Goal: Task Accomplishment & Management: Manage account settings

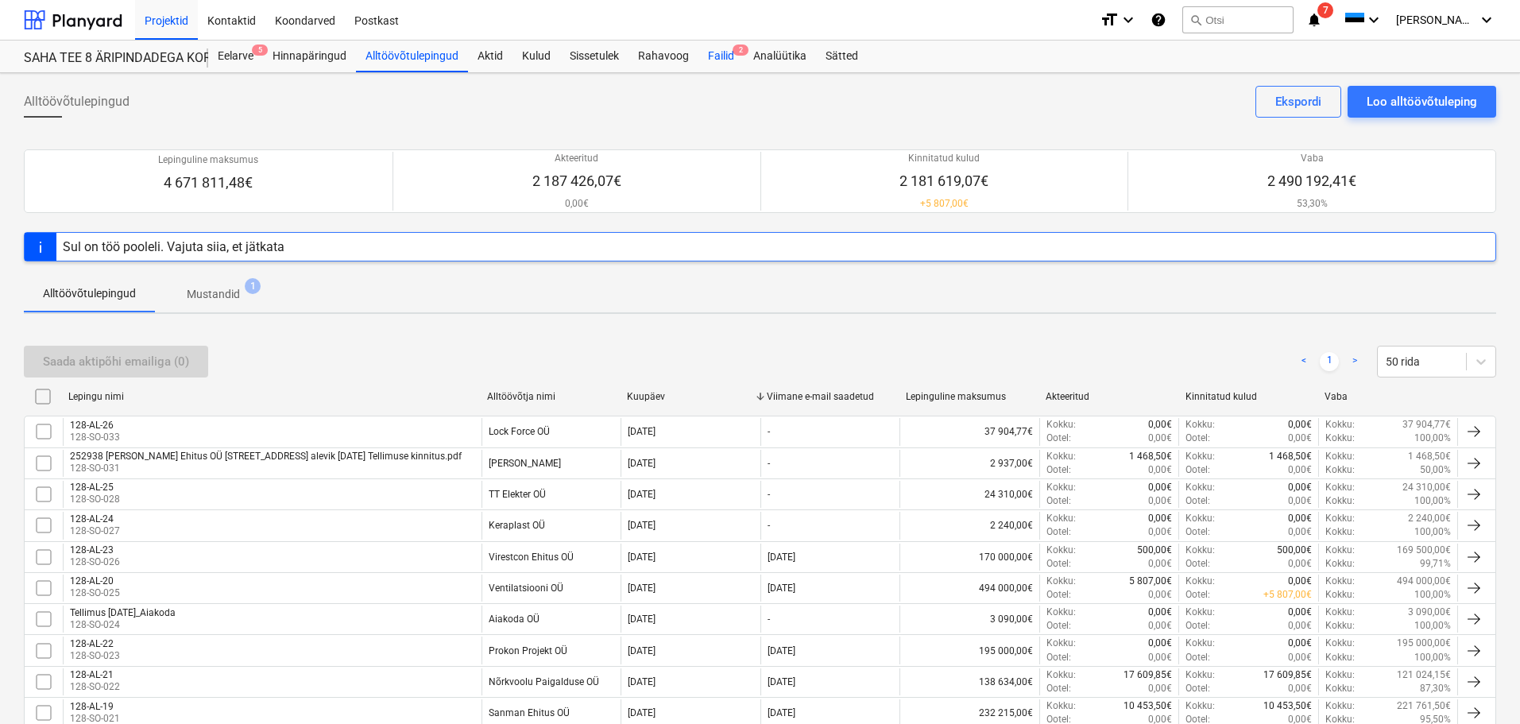
click at [714, 52] on div "Failid 2" at bounding box center [720, 57] width 45 height 32
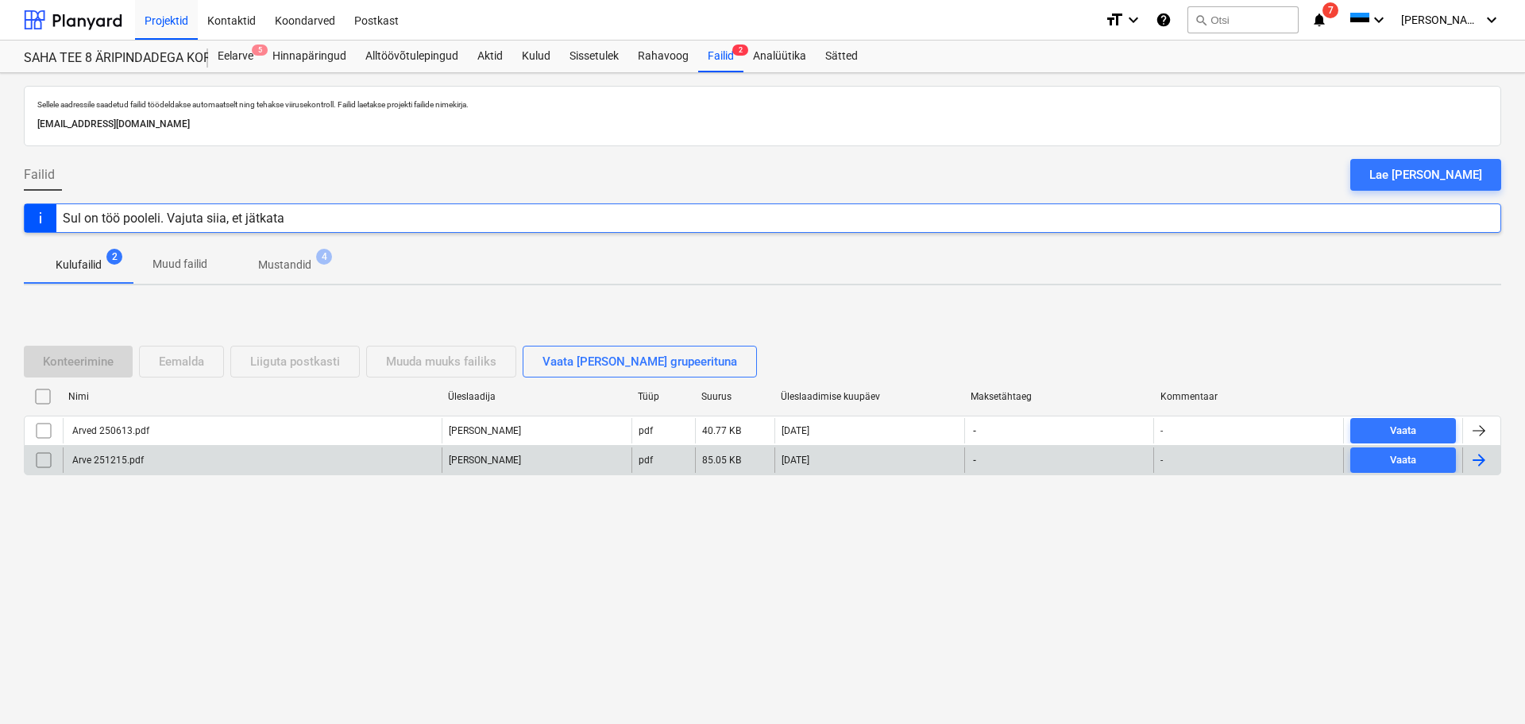
click at [133, 460] on div "Arve 251215.pdf" at bounding box center [107, 459] width 74 height 11
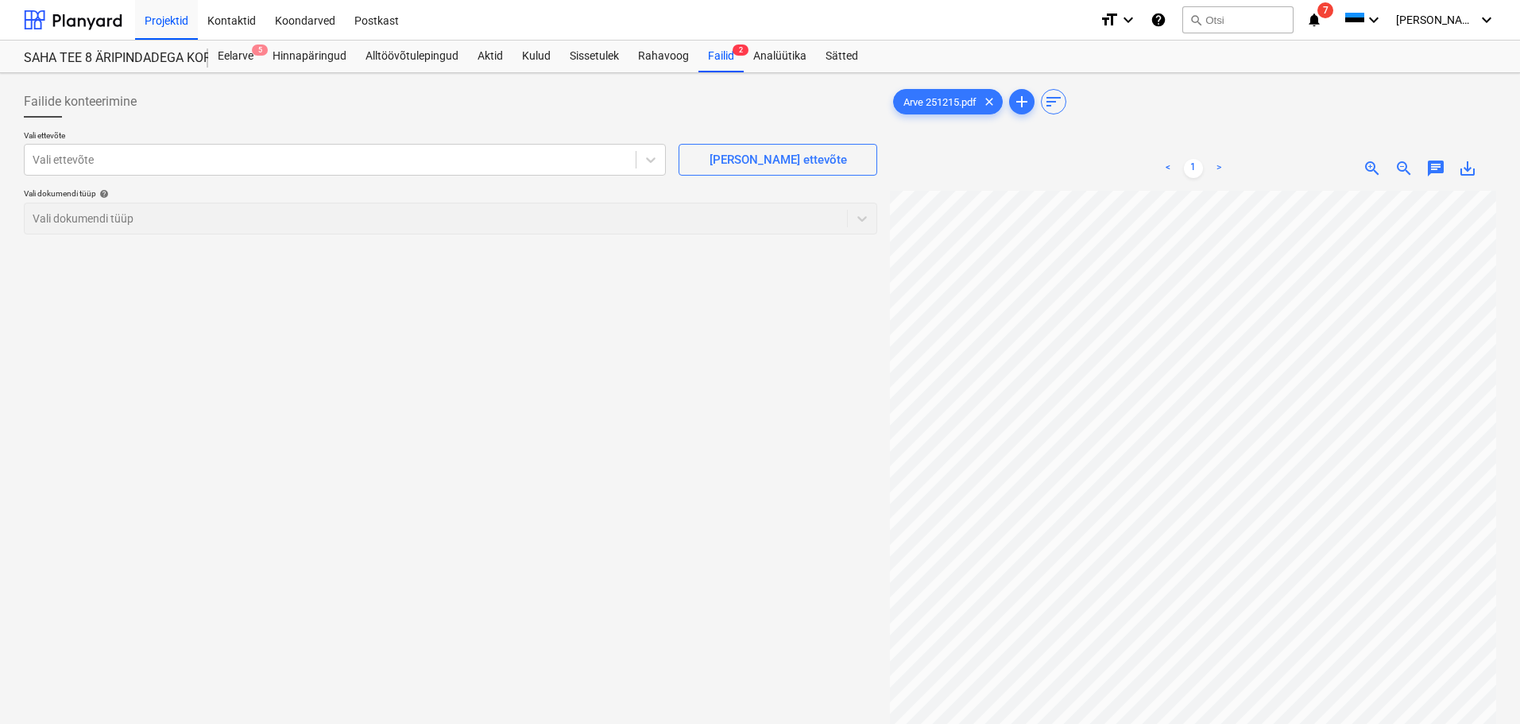
scroll to position [33, 101]
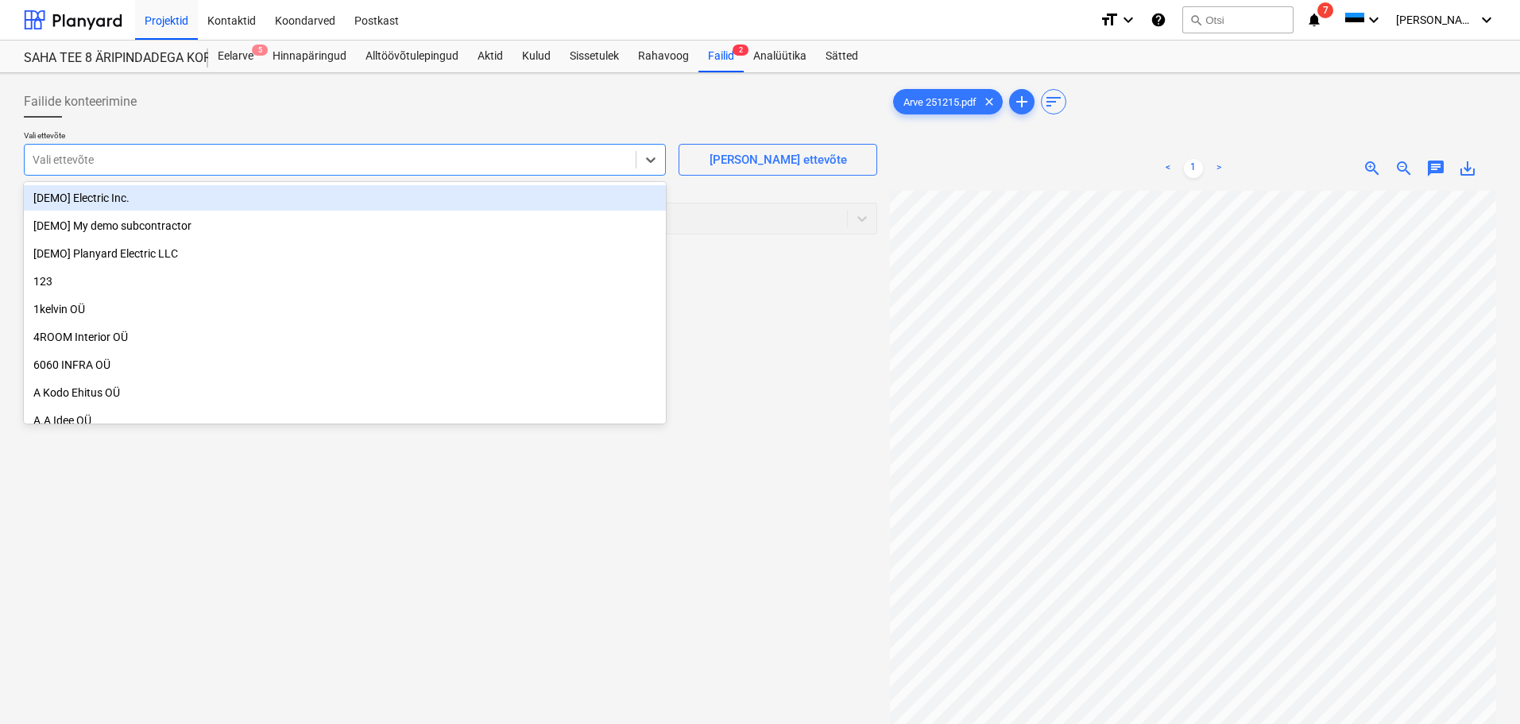
click at [477, 157] on div at bounding box center [330, 160] width 595 height 16
type input "ako"
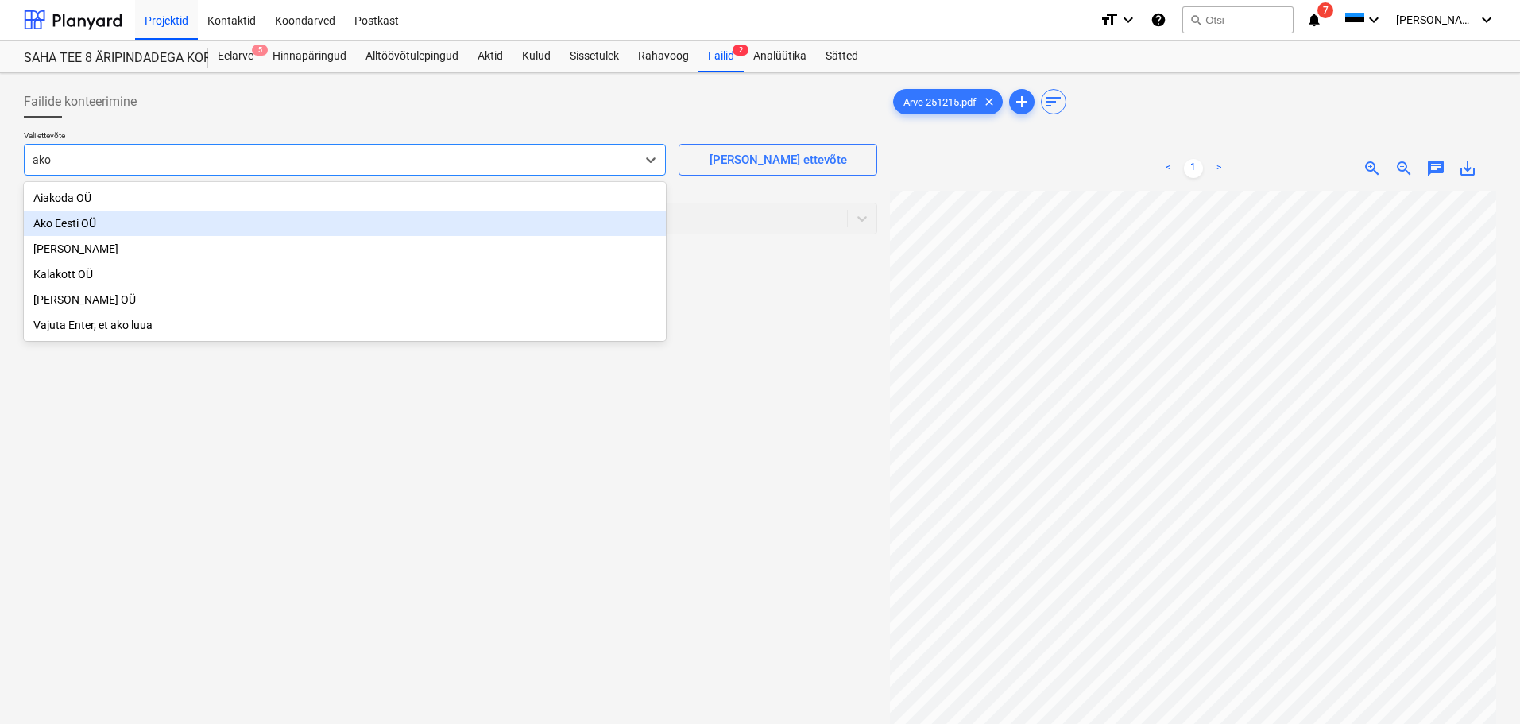
click at [51, 220] on div "Ako Eesti OÜ" at bounding box center [345, 223] width 642 height 25
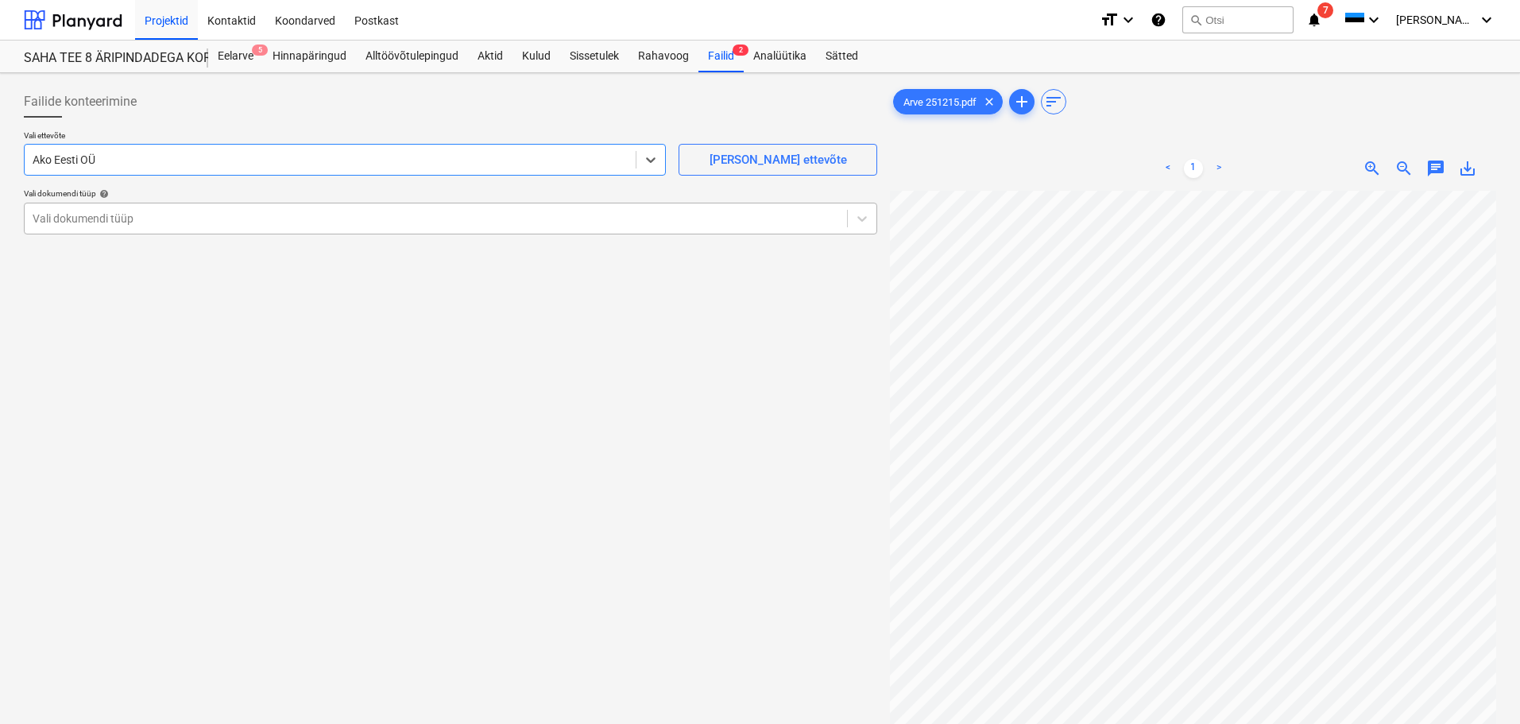
click at [53, 219] on div at bounding box center [436, 219] width 806 height 16
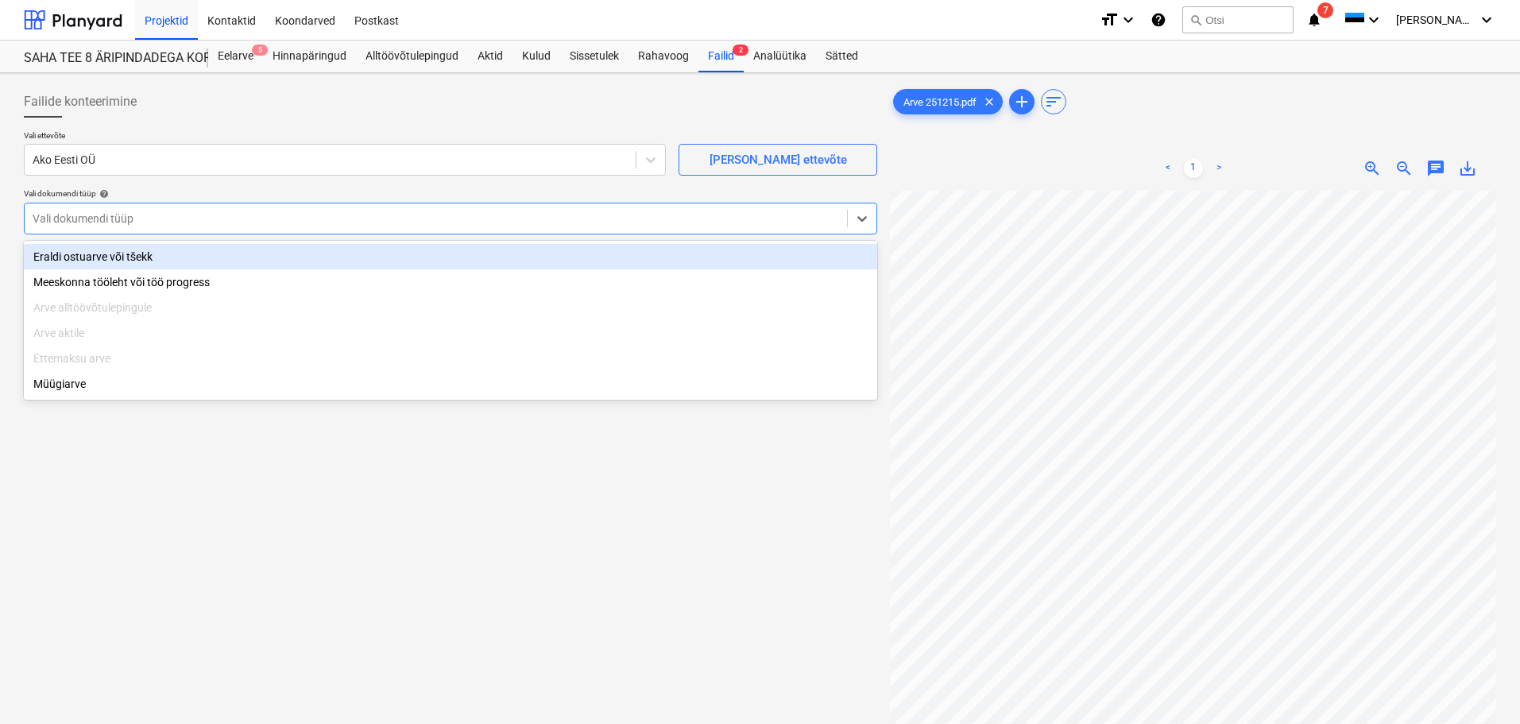
click at [67, 266] on div "Eraldi ostuarve või tšekk" at bounding box center [450, 256] width 853 height 25
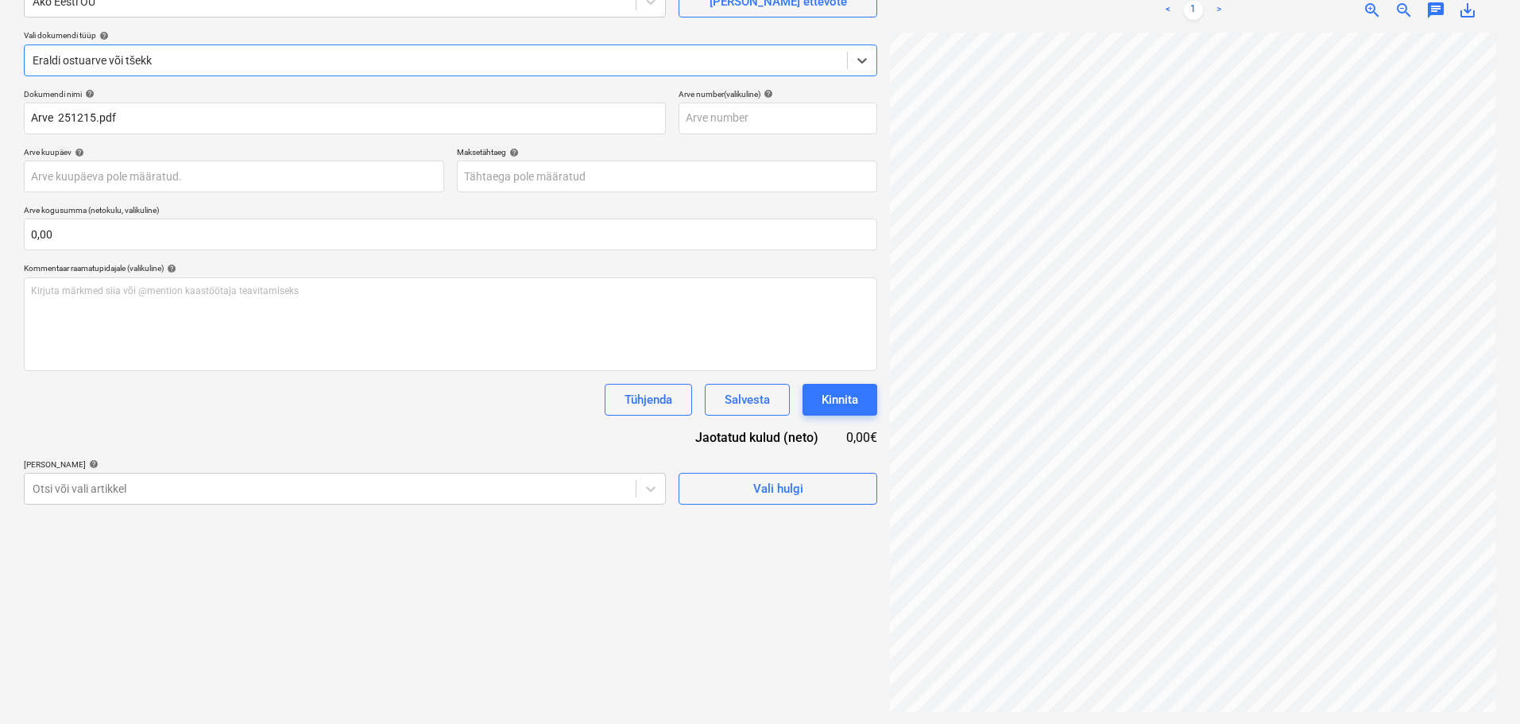
scroll to position [159, 0]
click at [594, 183] on body "Projektid Kontaktid Koondarved Postkast format_size keyboard_arrow_down help se…" at bounding box center [760, 203] width 1520 height 724
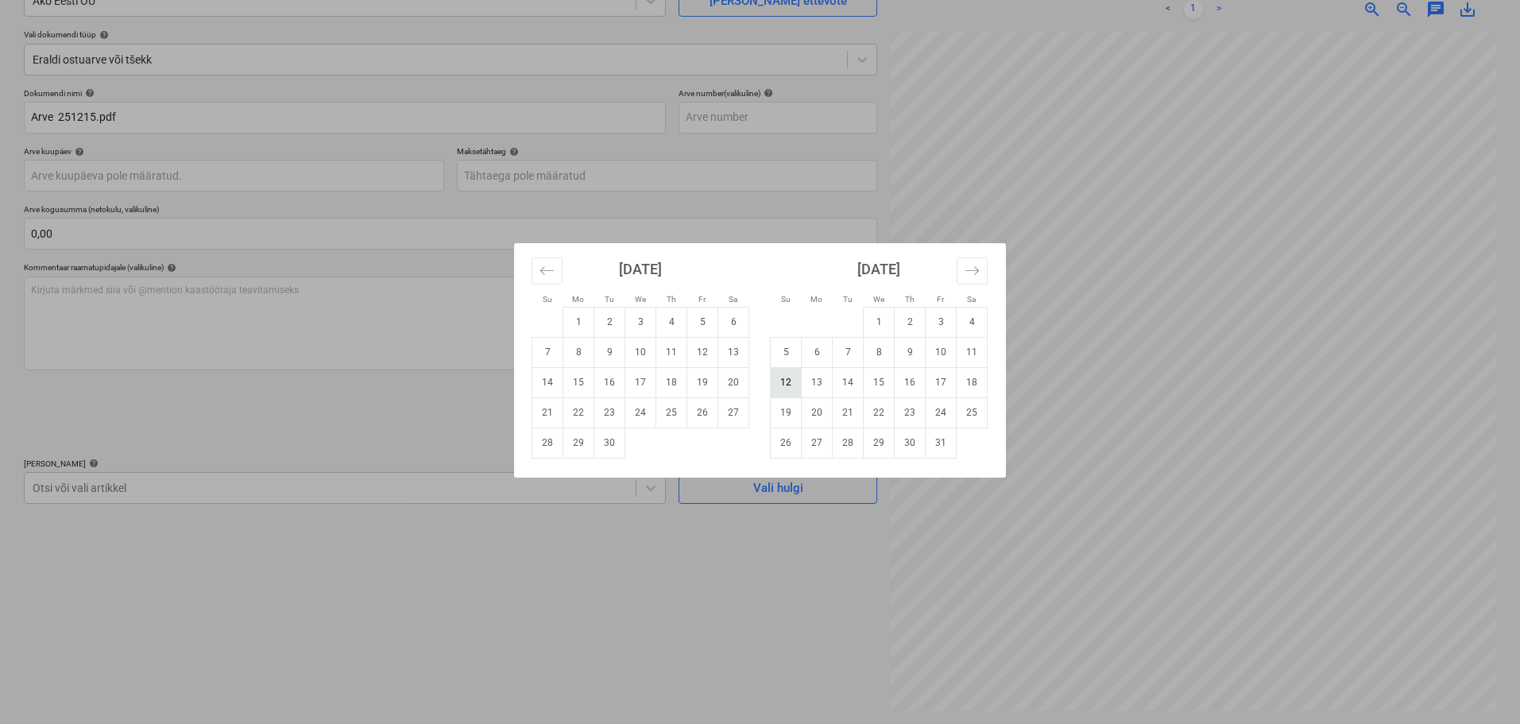
click at [778, 385] on td "12" at bounding box center [786, 382] width 31 height 30
type input "[DATE]"
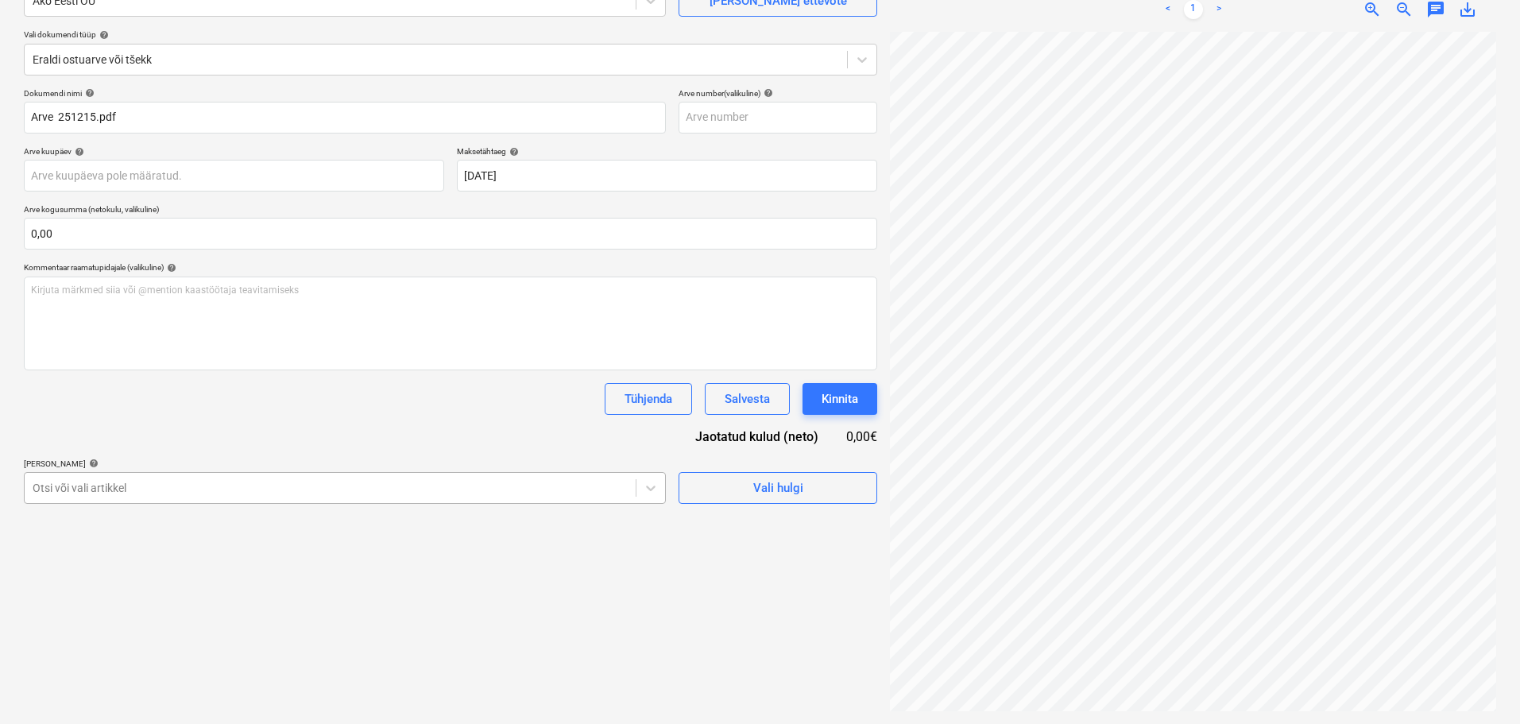
scroll to position [187, 0]
click at [139, 489] on body "Projektid Kontaktid Koondarved Postkast format_size keyboard_arrow_down help se…" at bounding box center [760, 203] width 1520 height 724
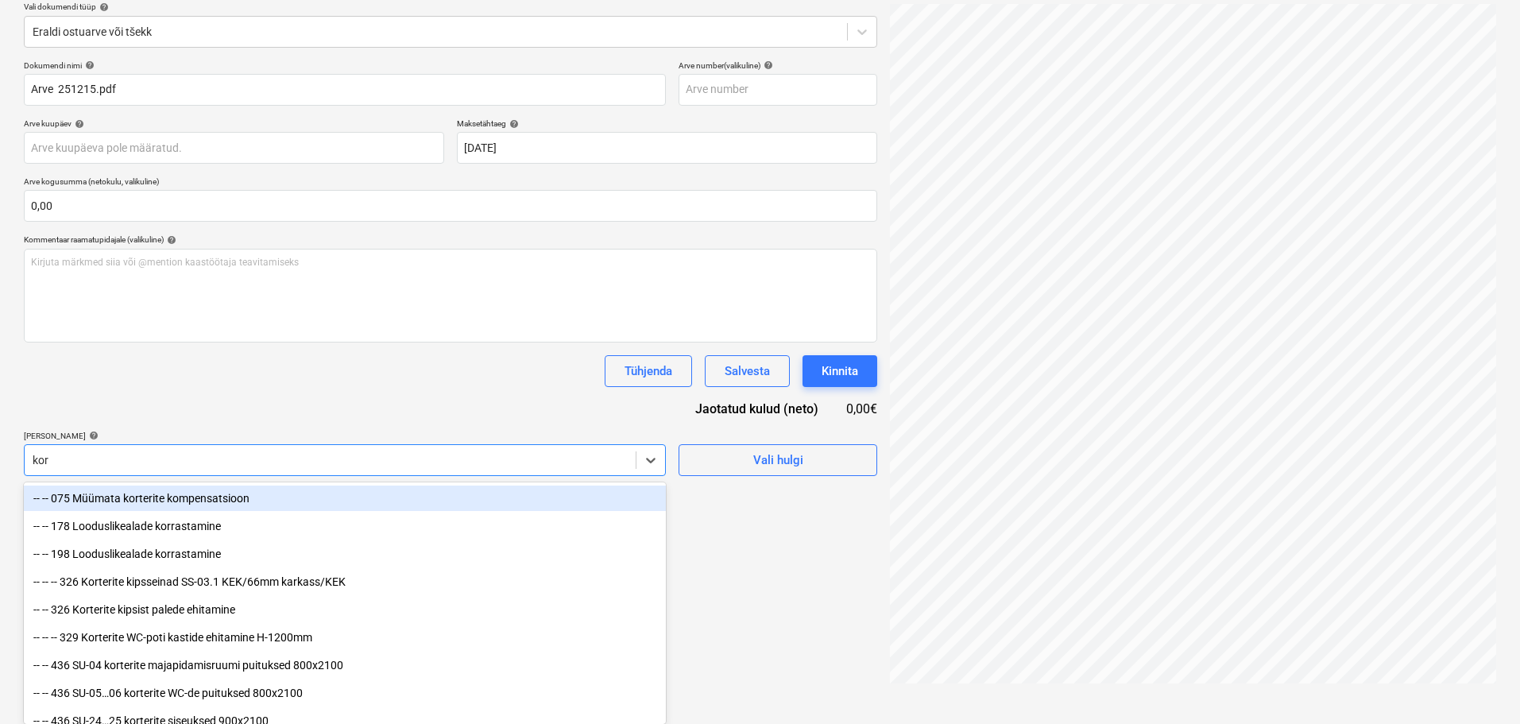
type input "[PERSON_NAME]"
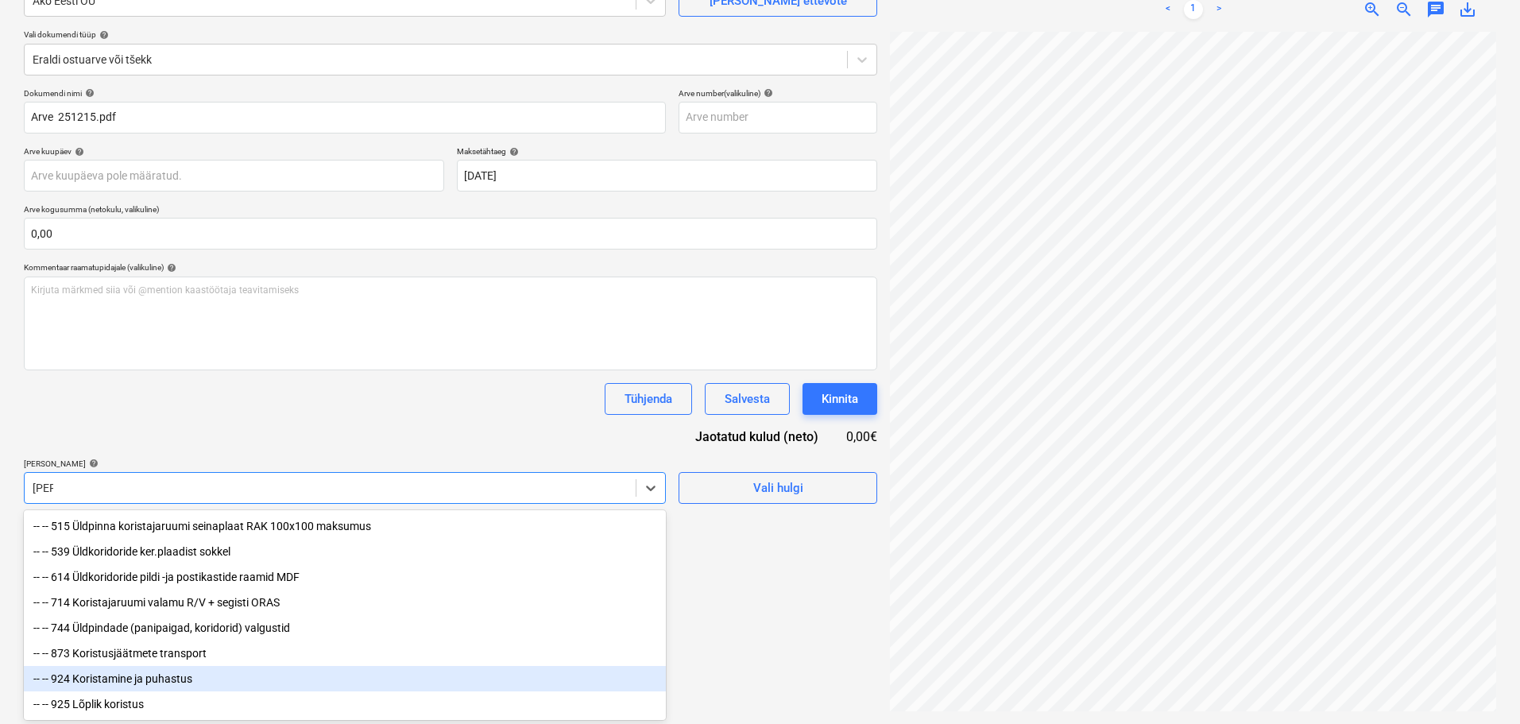
click at [152, 689] on div "-- -- 924 Koristamine ja puhastus" at bounding box center [345, 678] width 642 height 25
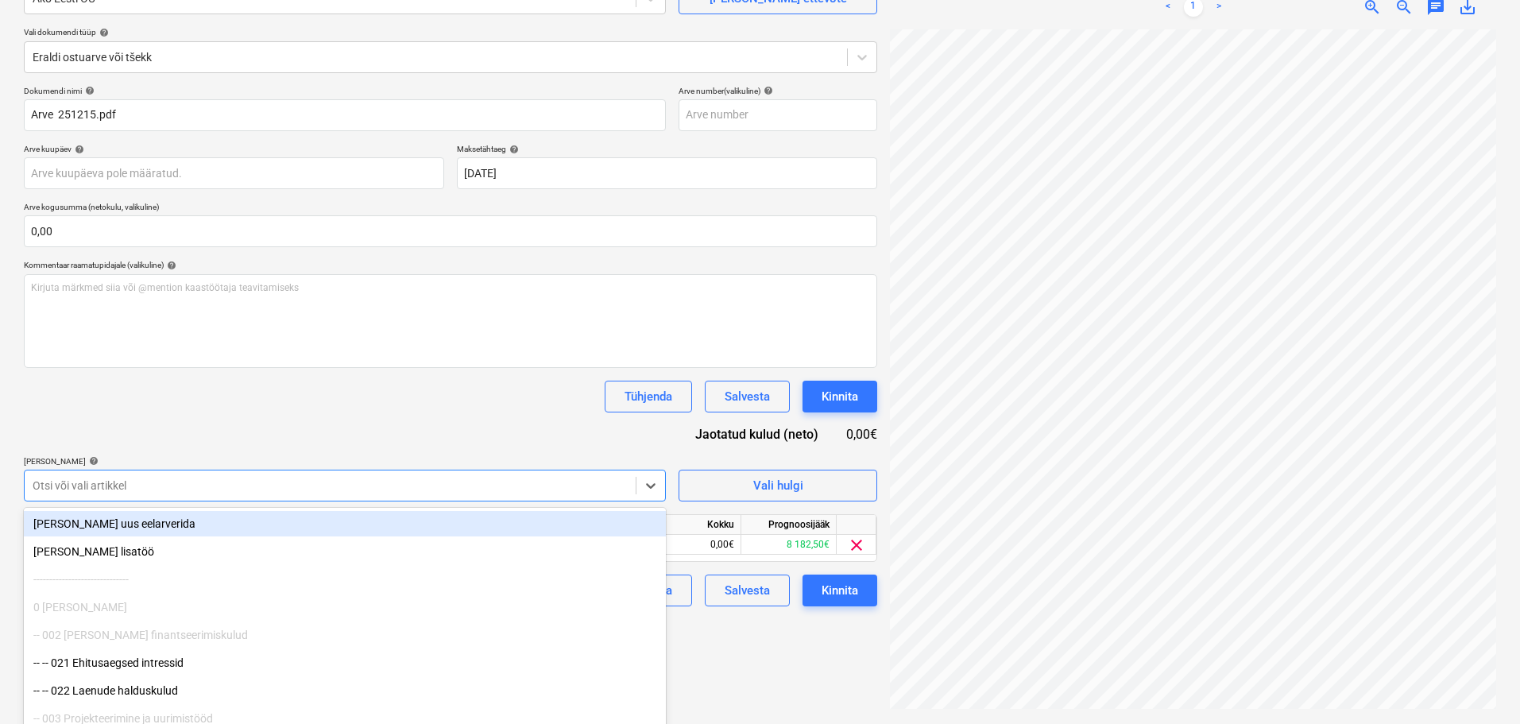
click at [234, 410] on div "Tühjenda Salvesta Kinnita" at bounding box center [450, 397] width 853 height 32
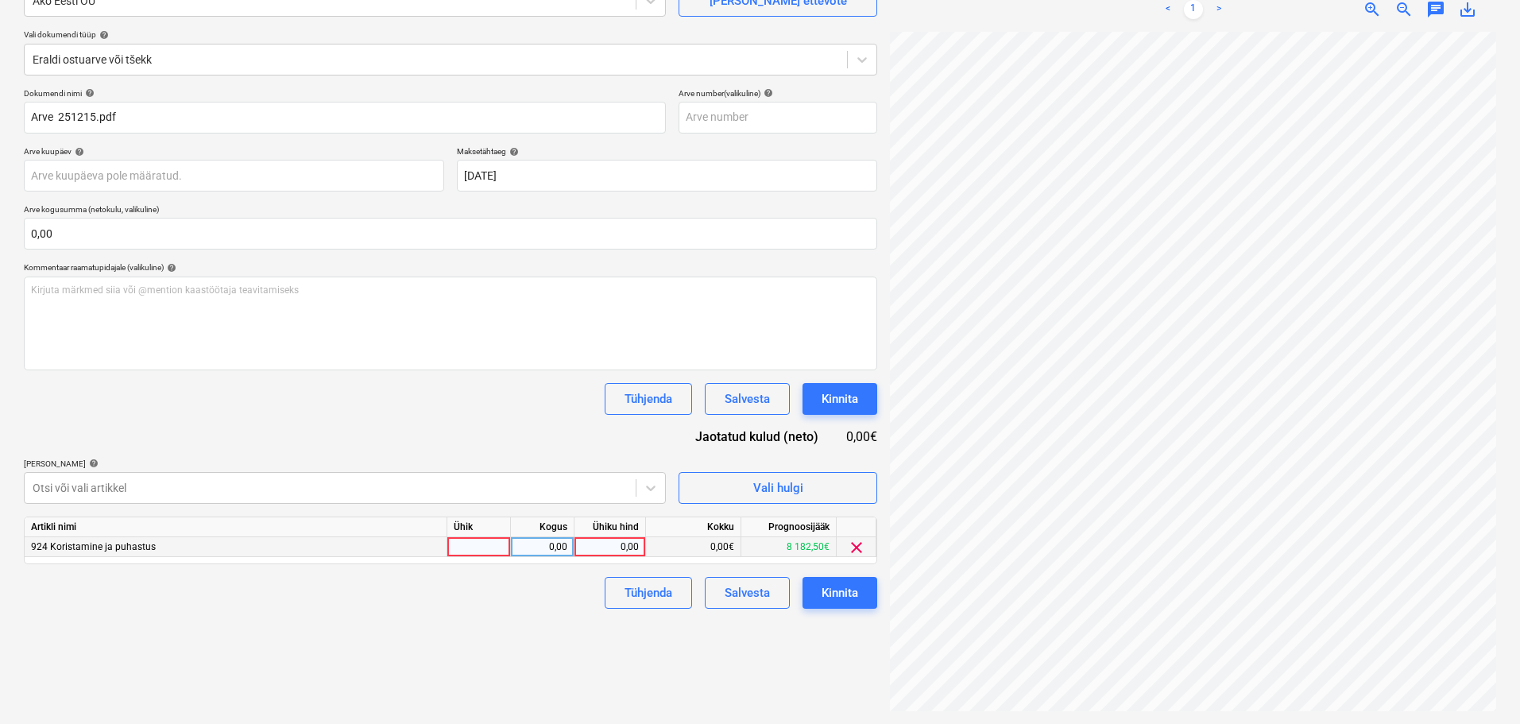
click at [605, 552] on div "0,00" at bounding box center [610, 547] width 58 height 20
type input "335"
click at [841, 593] on div "Kinnita" at bounding box center [839, 592] width 37 height 21
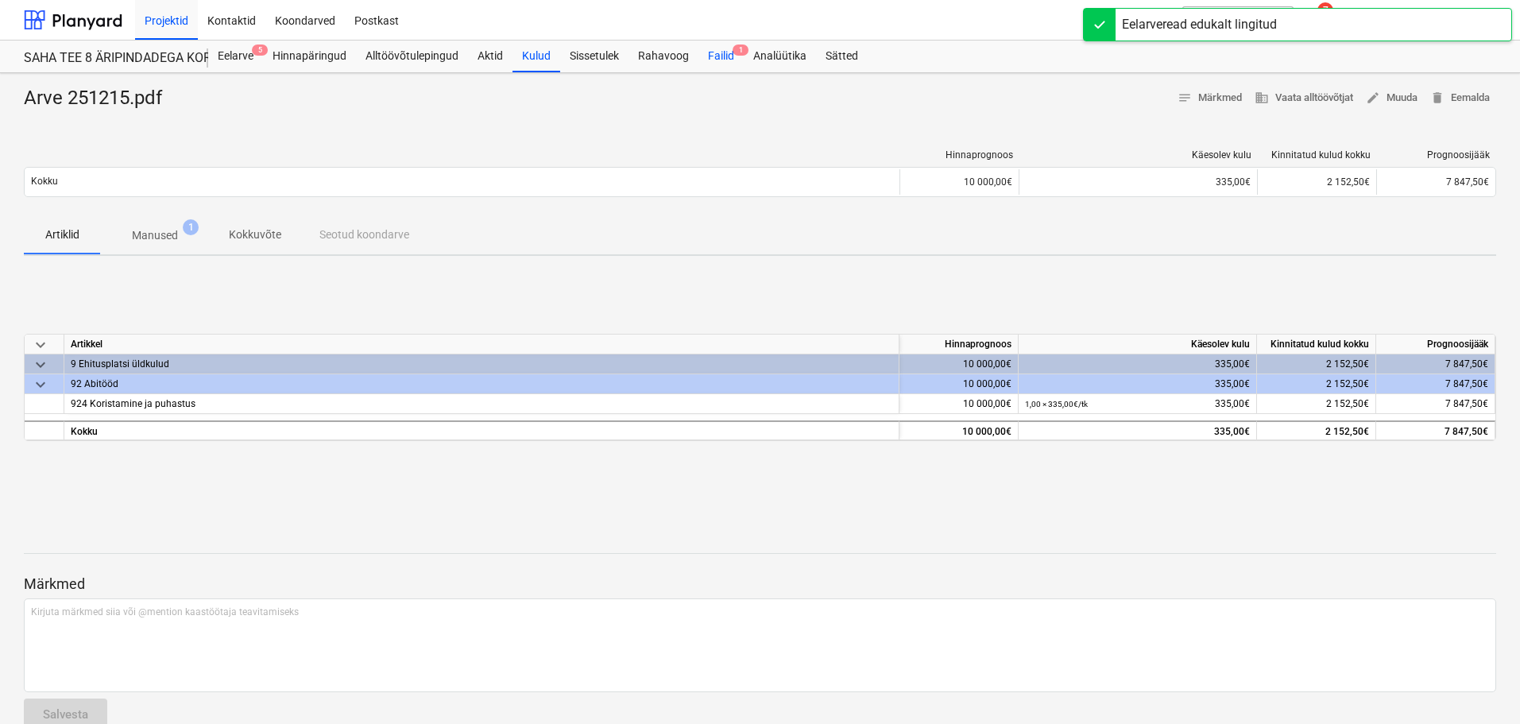
click at [728, 58] on div "Failid 1" at bounding box center [720, 57] width 45 height 32
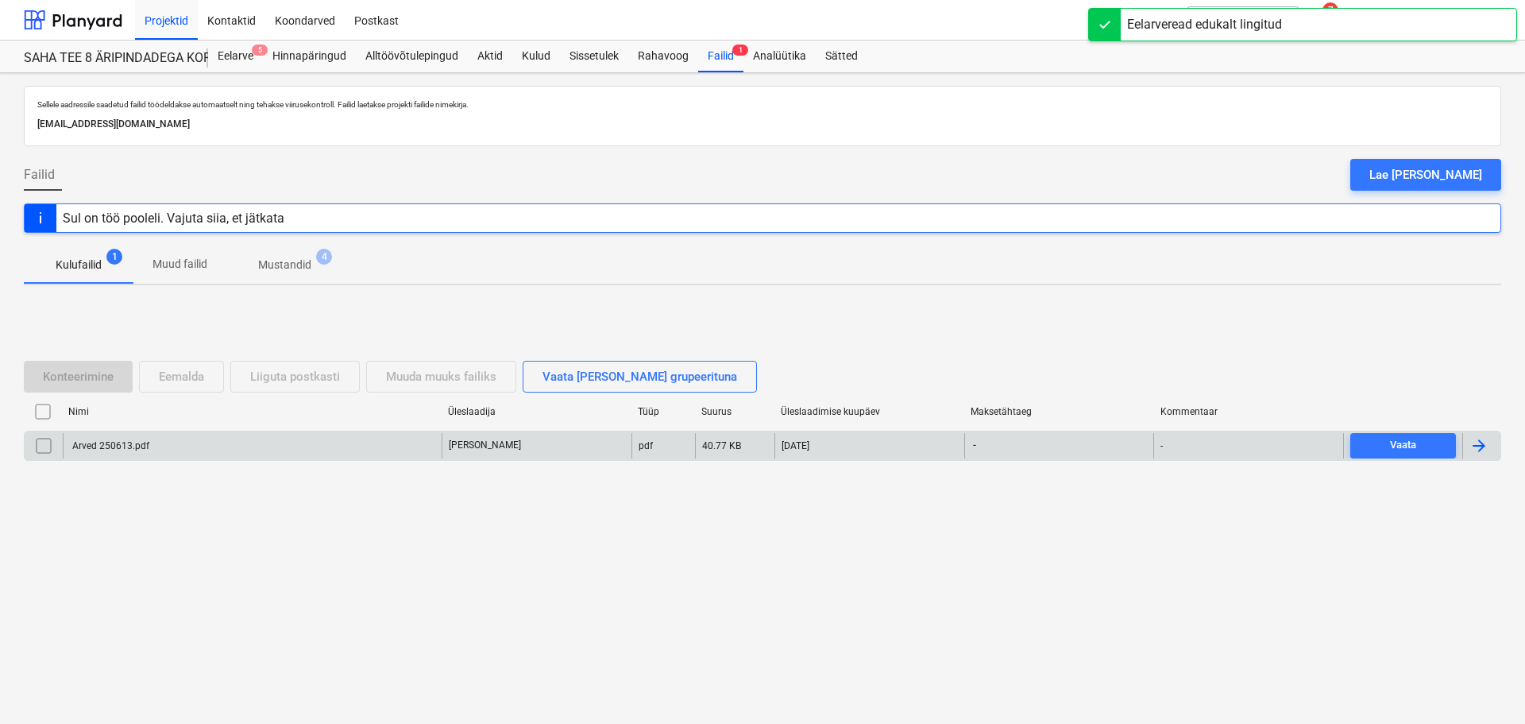
click at [131, 446] on div "Arved 250613.pdf" at bounding box center [109, 445] width 79 height 11
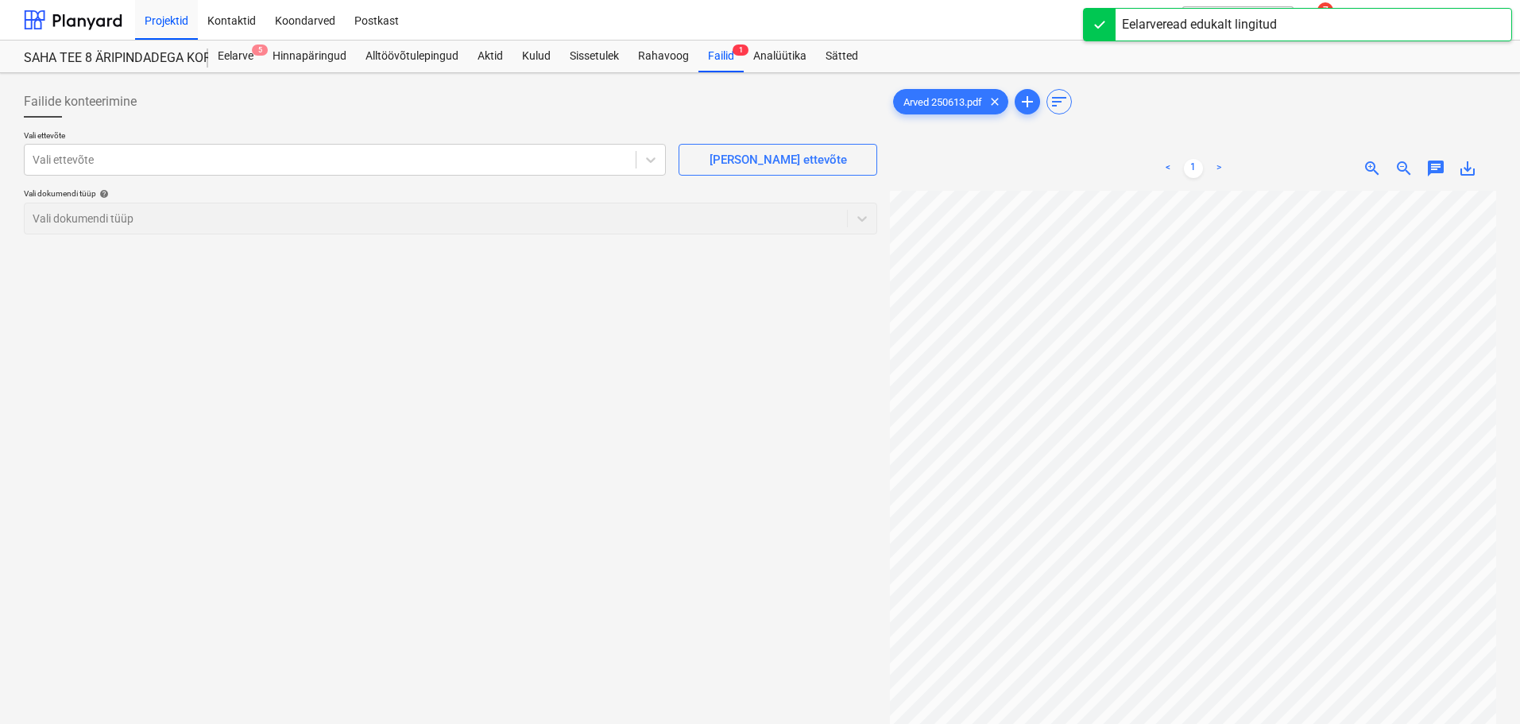
scroll to position [1, 89]
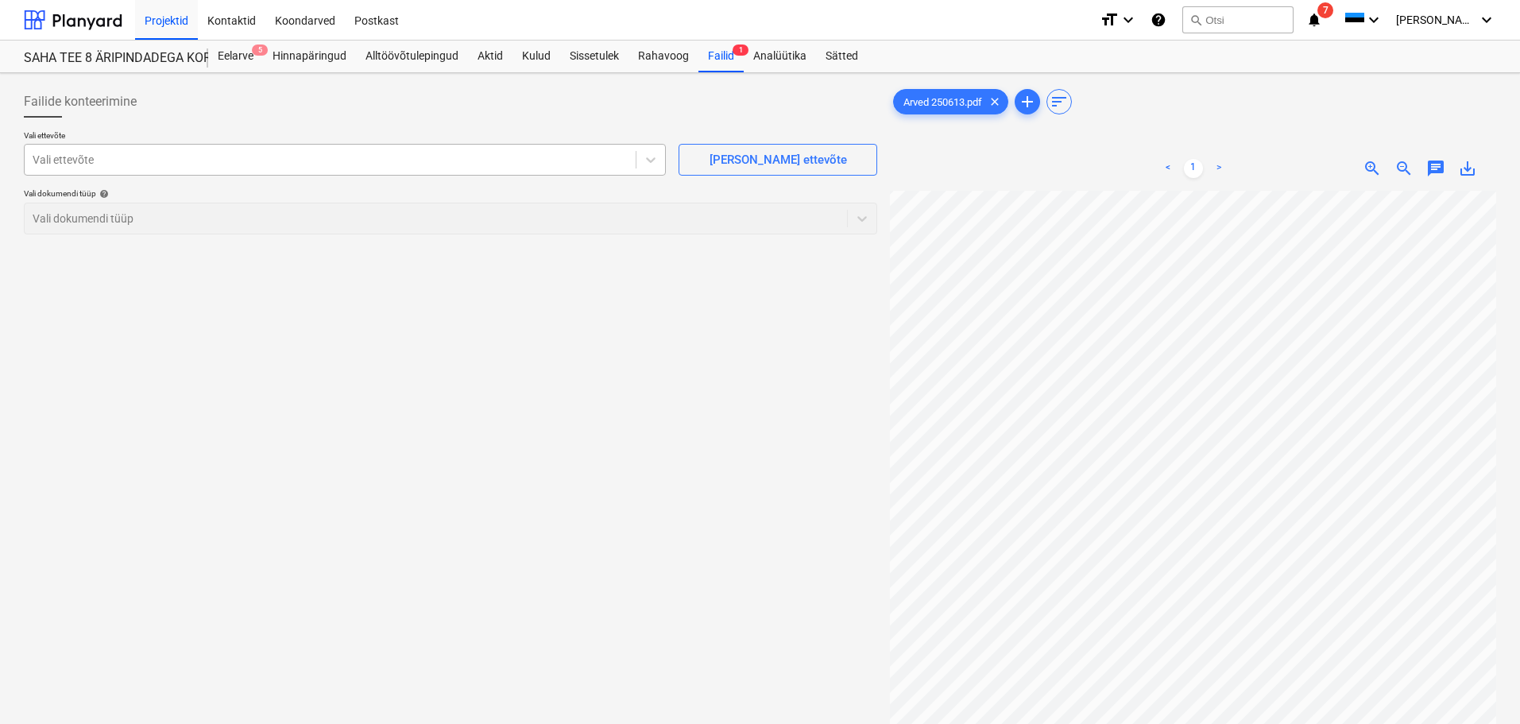
click at [416, 167] on div at bounding box center [330, 160] width 595 height 16
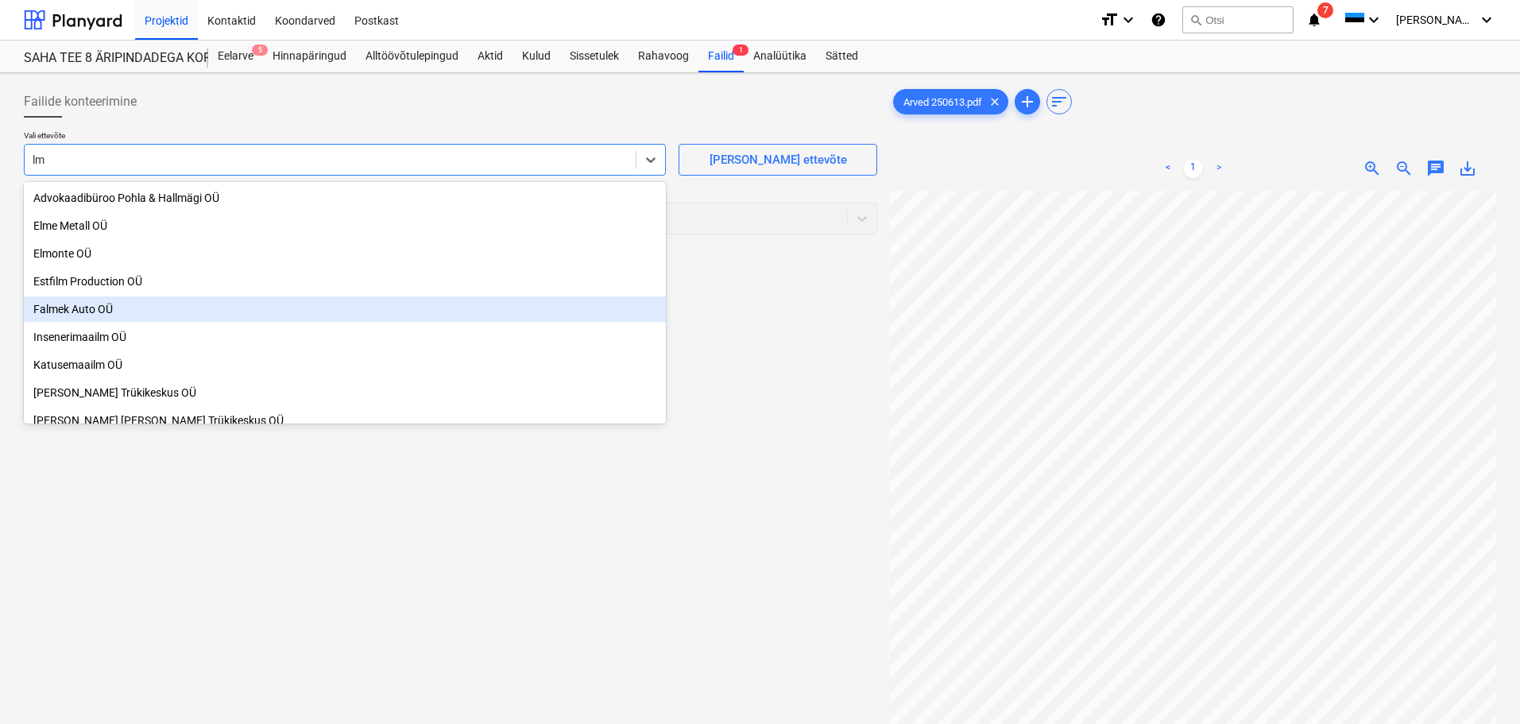
type input "lm h"
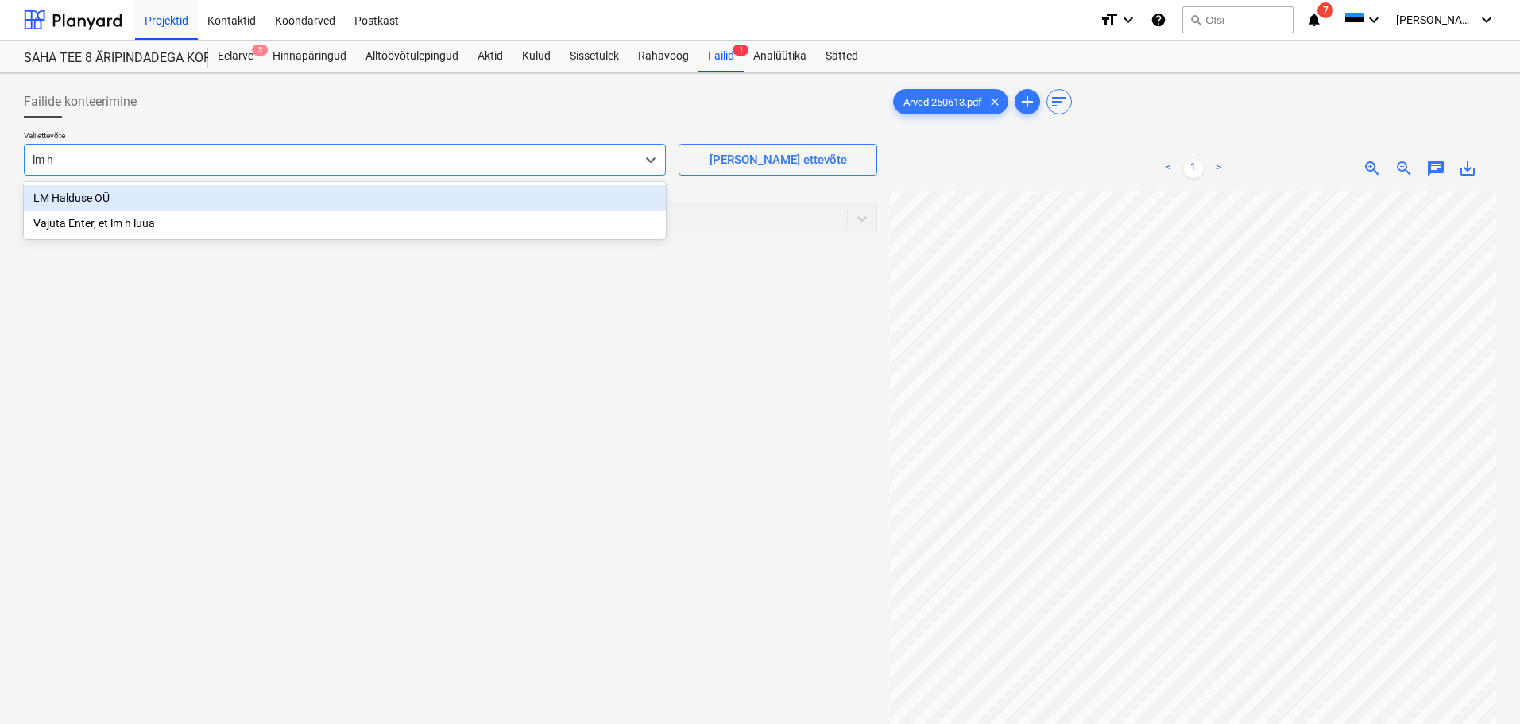
click at [129, 187] on div "LM Halduse OÜ" at bounding box center [345, 197] width 642 height 25
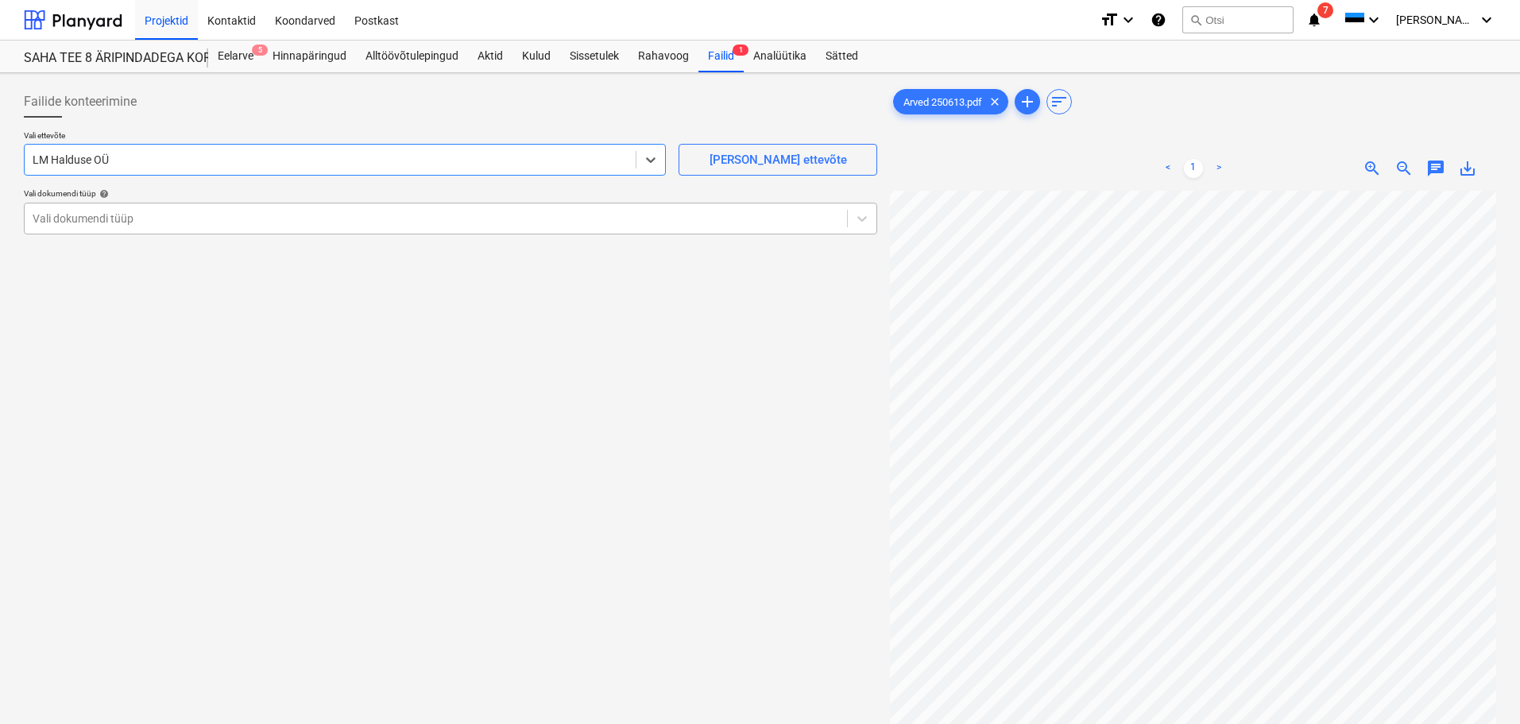
click at [133, 215] on div at bounding box center [436, 219] width 806 height 16
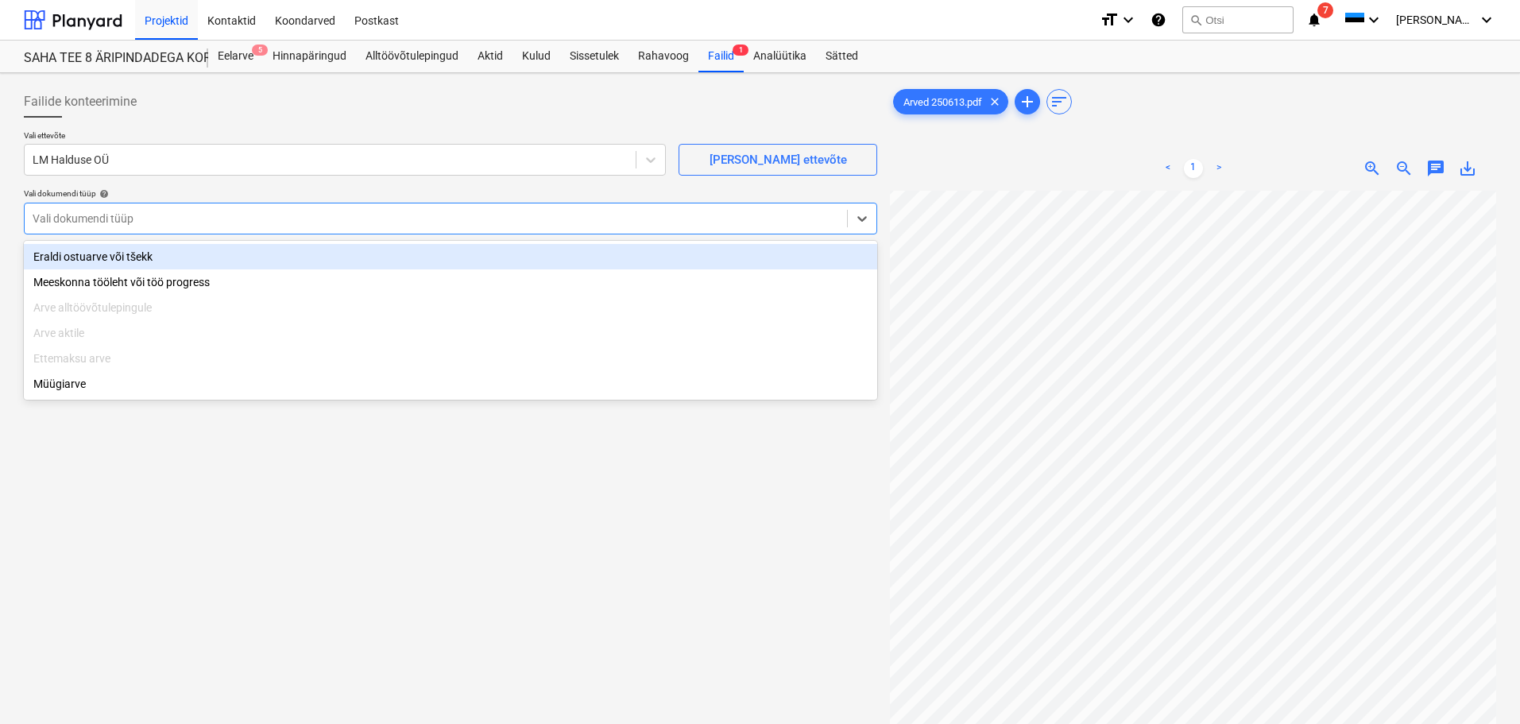
click at [132, 257] on div "Eraldi ostuarve või tšekk" at bounding box center [450, 256] width 853 height 25
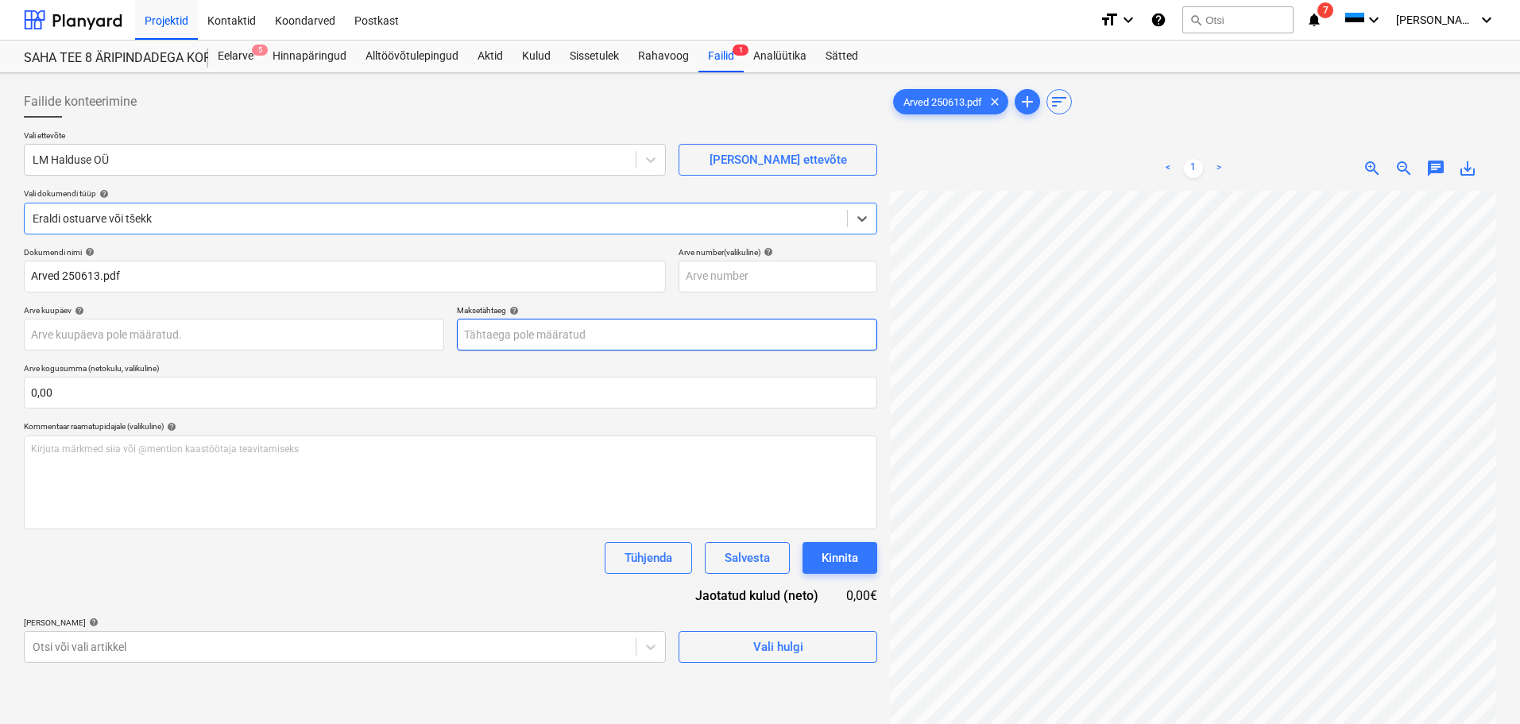
click at [580, 340] on body "Projektid Kontaktid Koondarved Postkast format_size keyboard_arrow_down help se…" at bounding box center [760, 362] width 1520 height 724
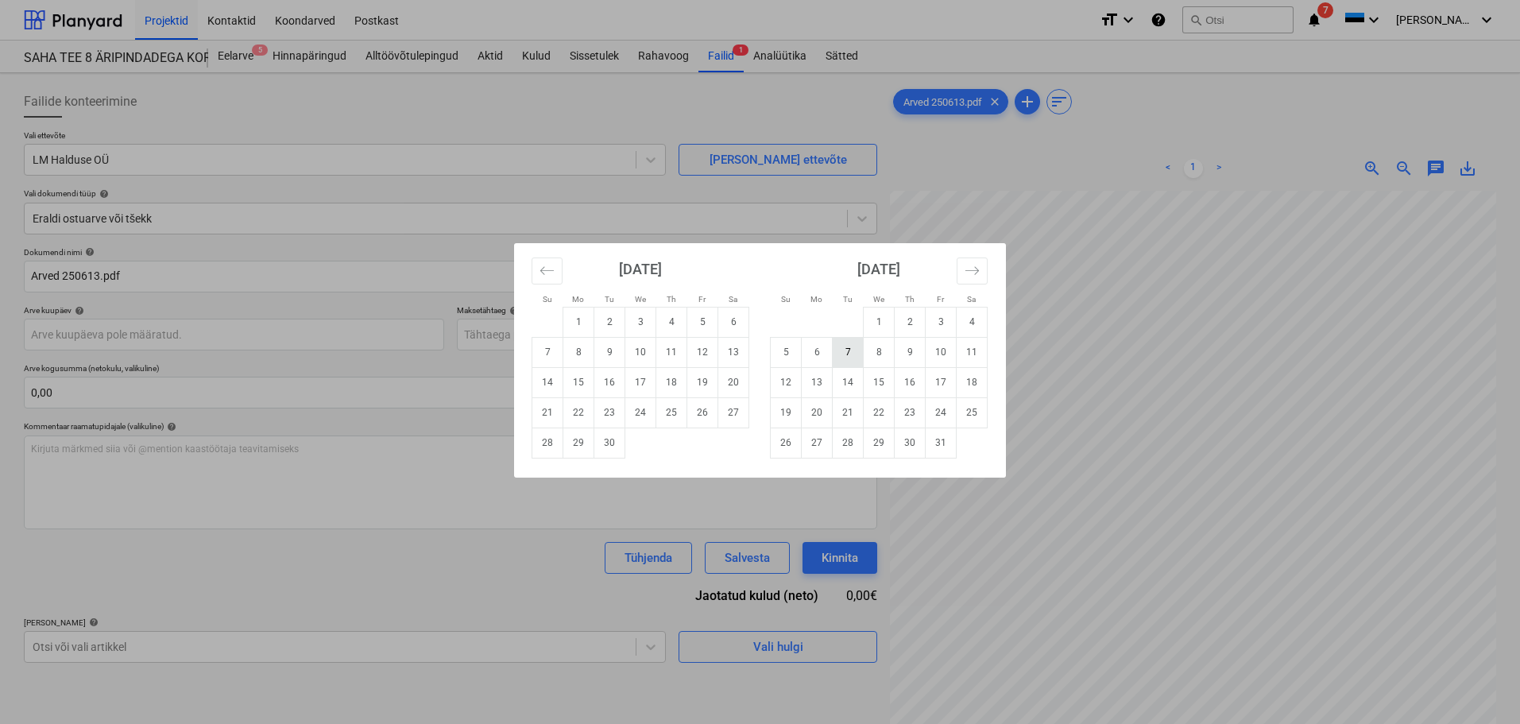
click at [855, 350] on td "7" at bounding box center [848, 352] width 31 height 30
type input "[DATE]"
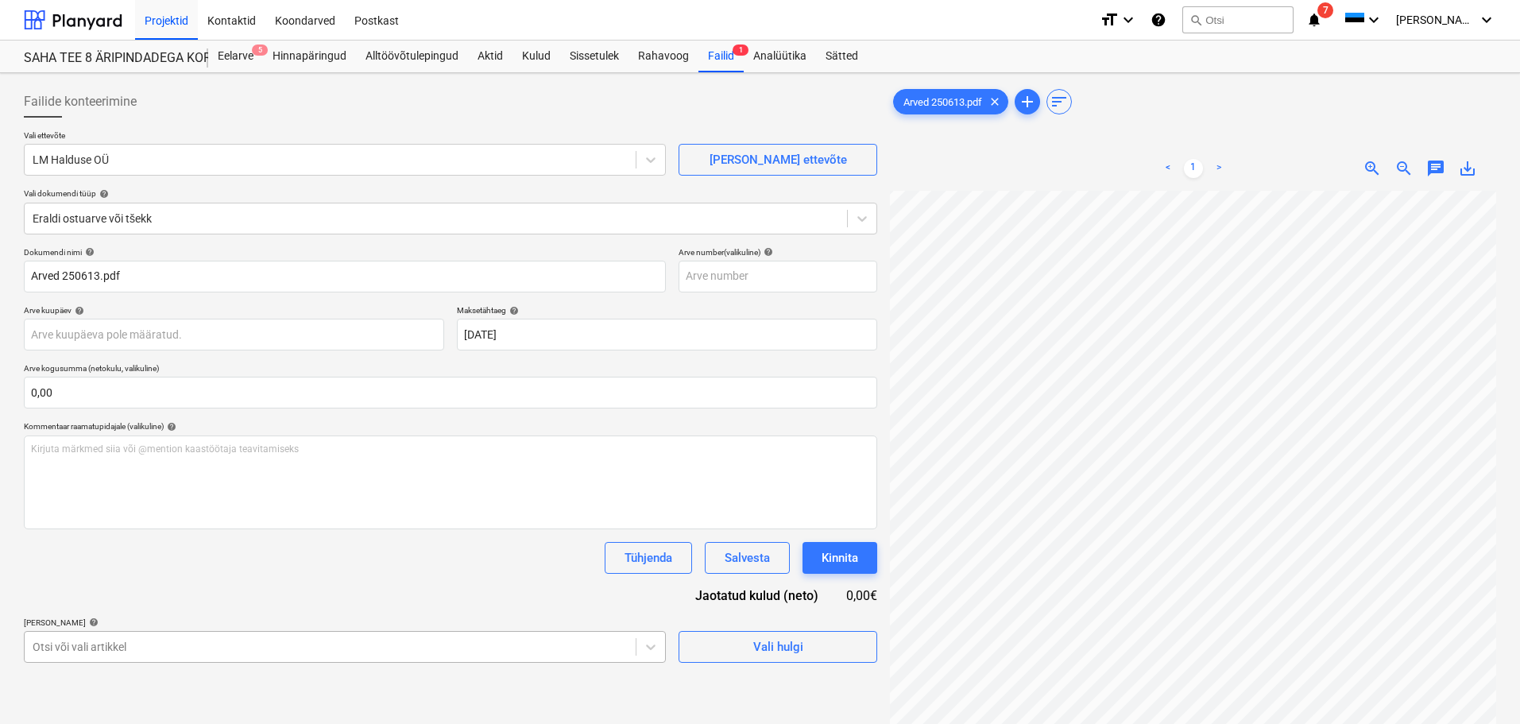
scroll to position [187, 0]
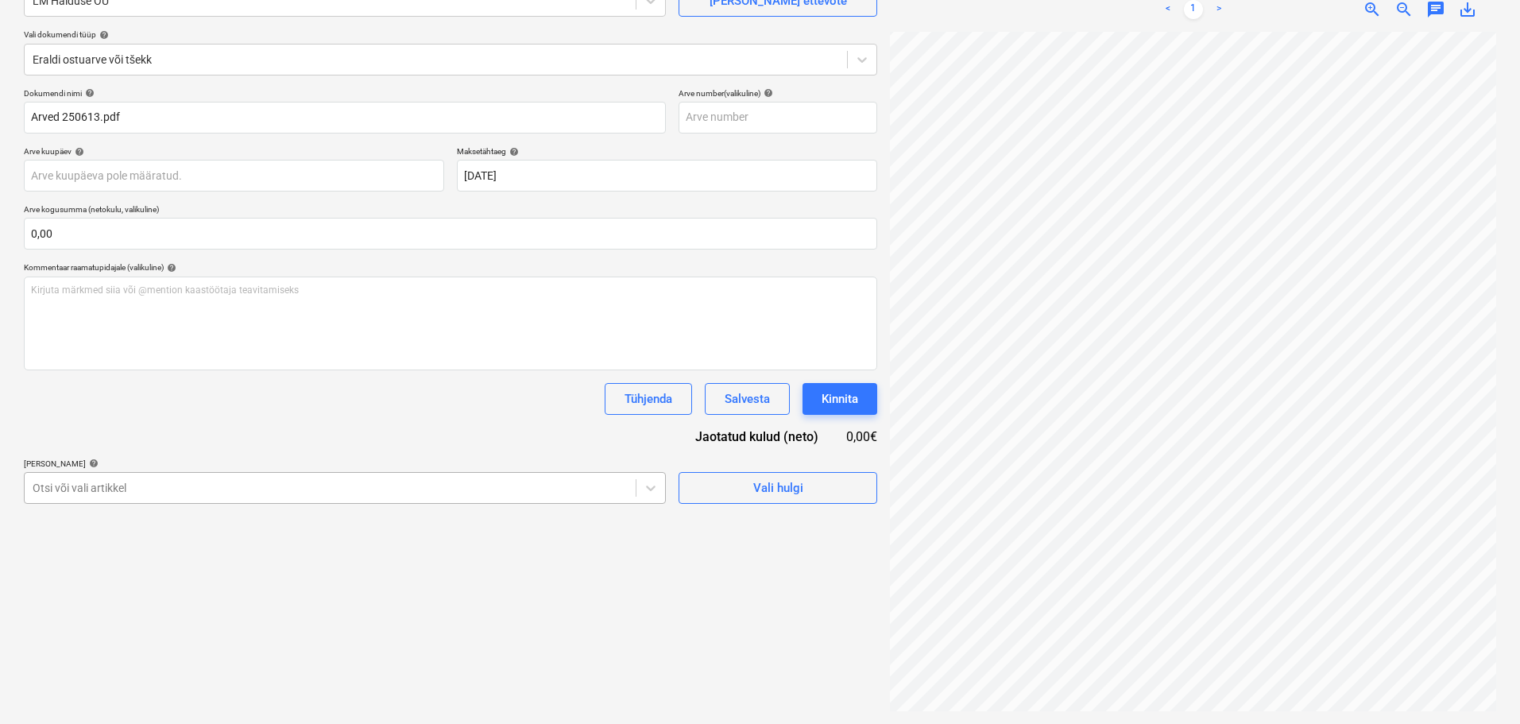
click at [240, 565] on body "Projektid Kontaktid Koondarved Postkast format_size keyboard_arrow_down help se…" at bounding box center [760, 203] width 1520 height 724
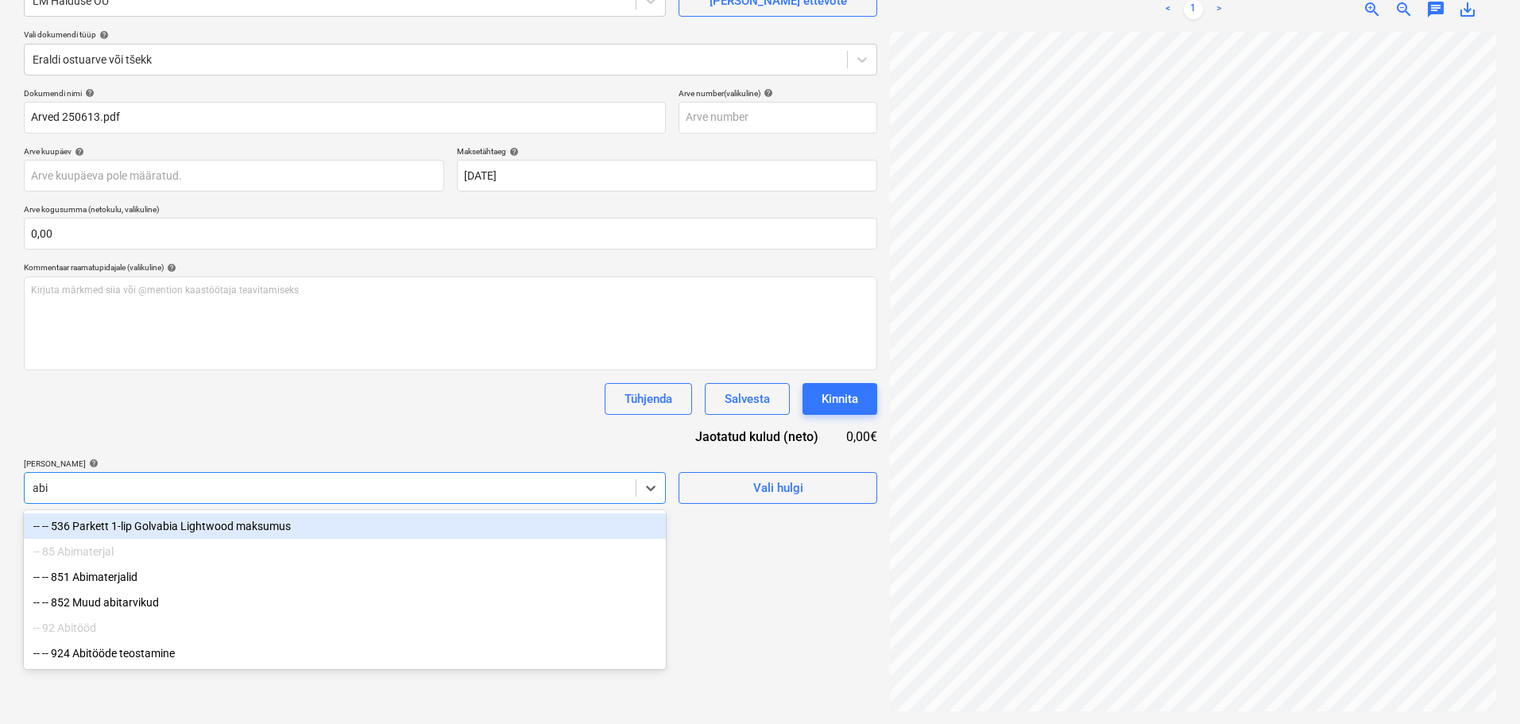
scroll to position [159, 0]
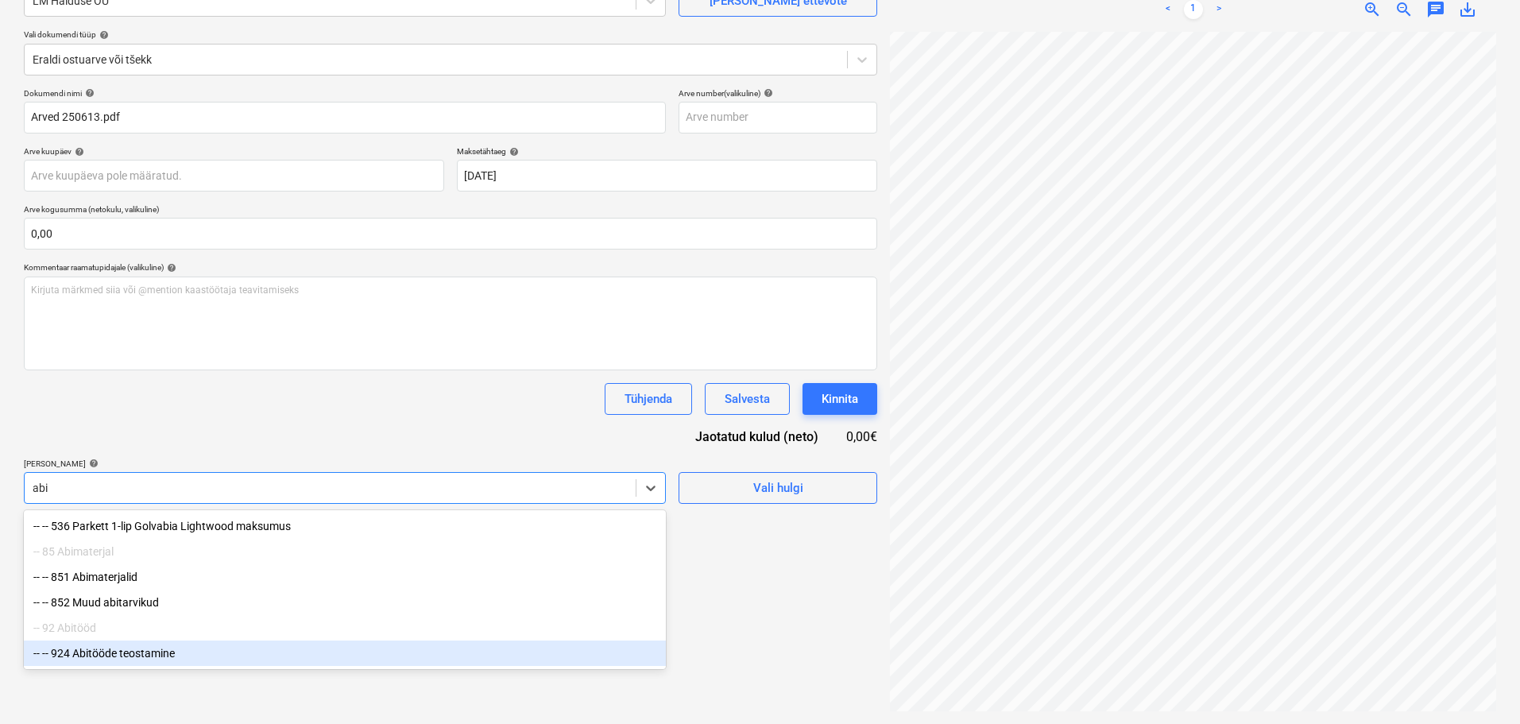
type input "abit"
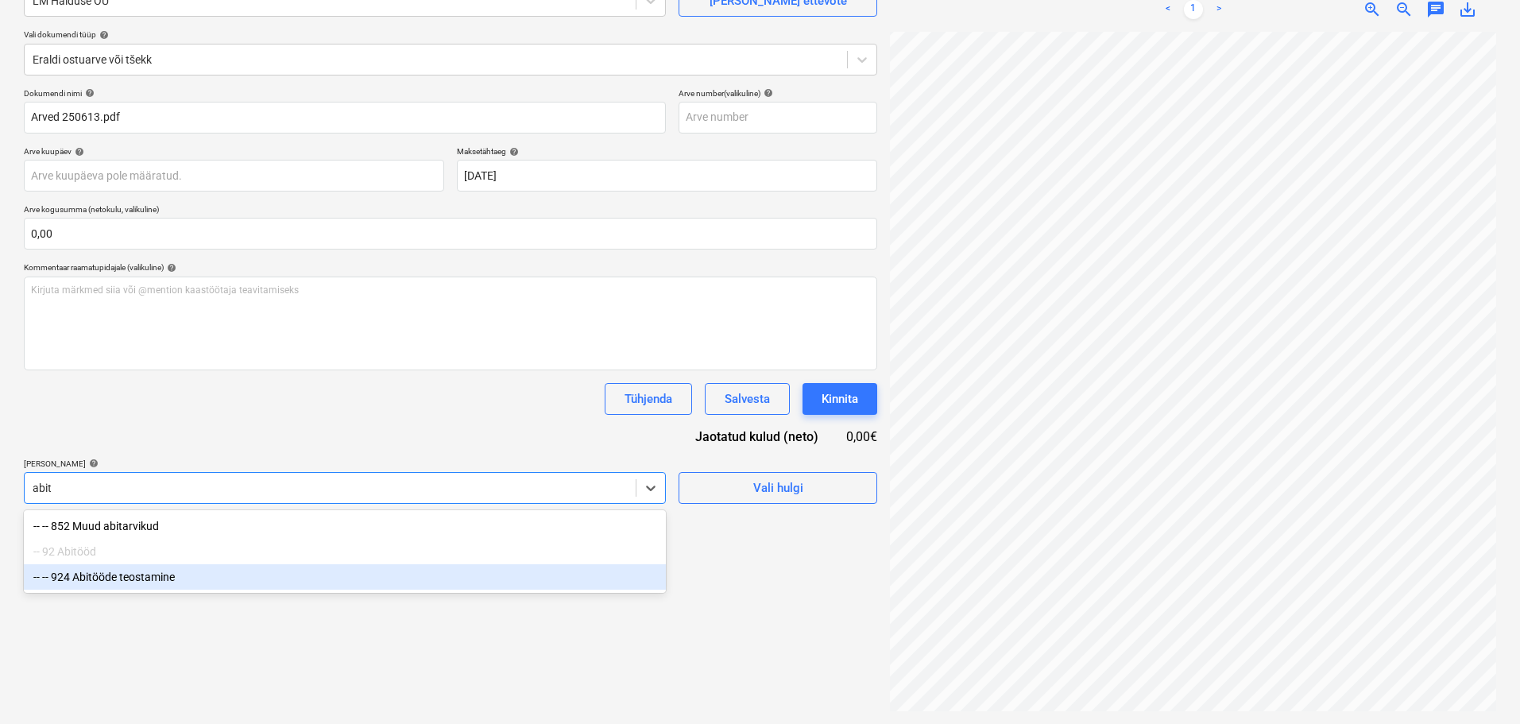
click at [218, 586] on div "-- -- 924 Abitööde teostamine" at bounding box center [345, 576] width 642 height 25
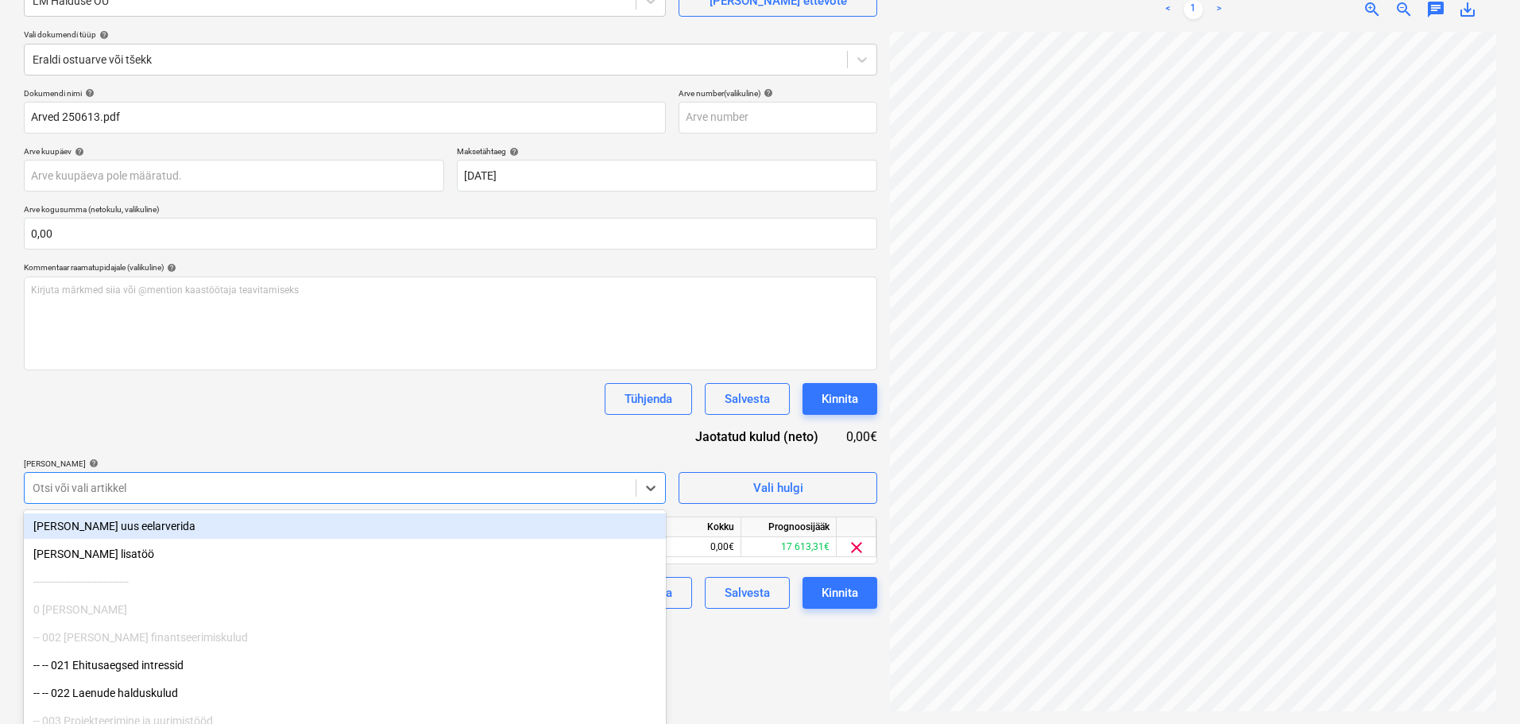
click at [273, 412] on div "Tühjenda Salvesta Kinnita" at bounding box center [450, 399] width 853 height 32
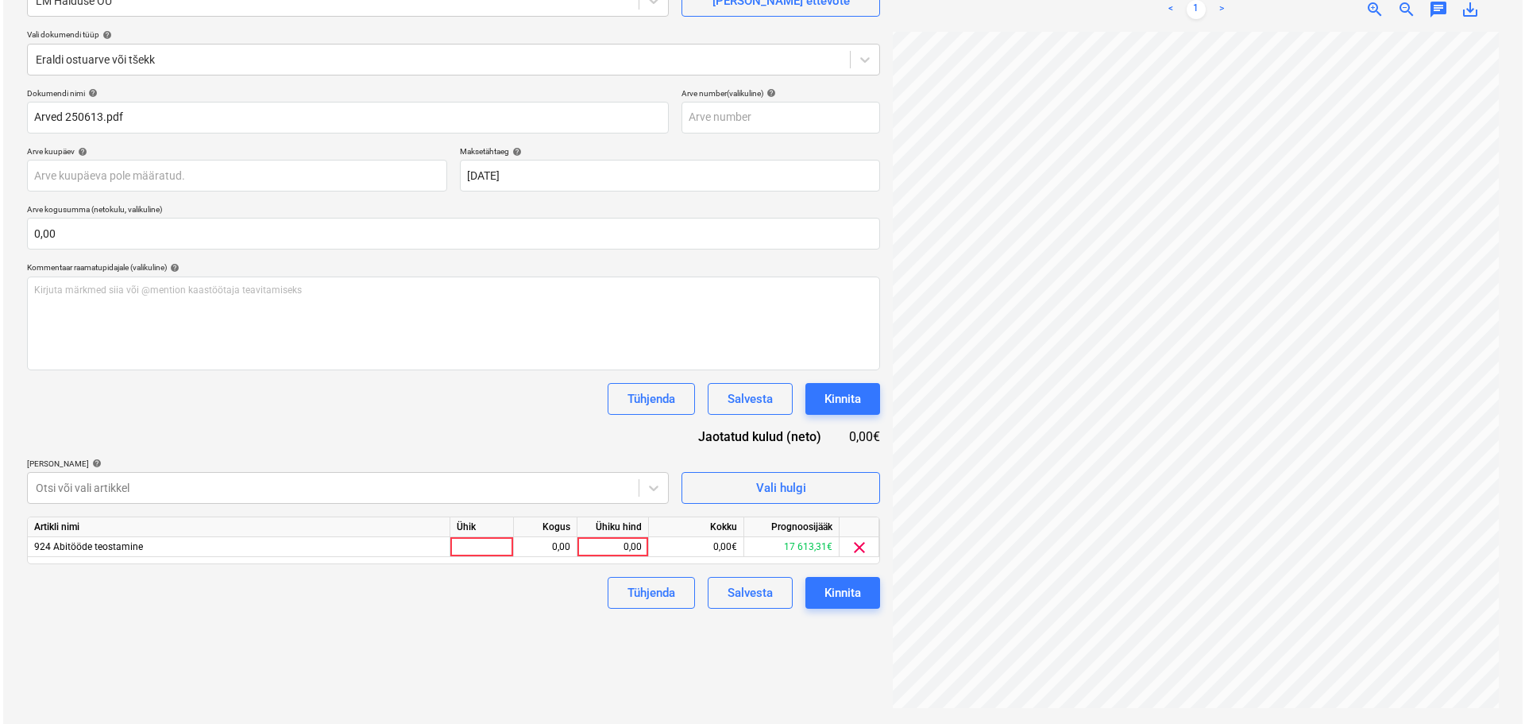
scroll to position [18, 89]
click at [612, 547] on div "0,00" at bounding box center [610, 547] width 58 height 20
type input "180"
click at [859, 591] on button "Kinnita" at bounding box center [839, 593] width 75 height 32
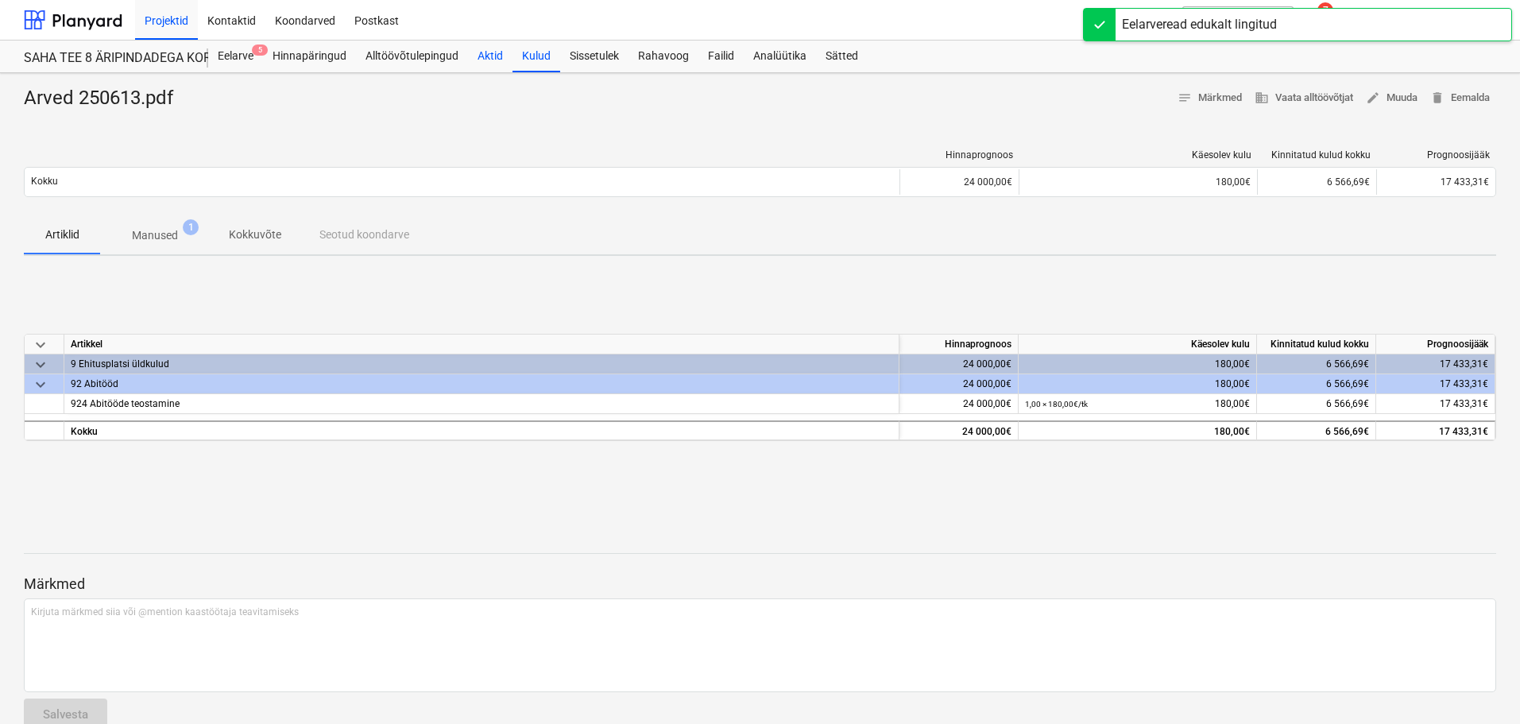
click at [481, 57] on div "Aktid" at bounding box center [490, 57] width 44 height 32
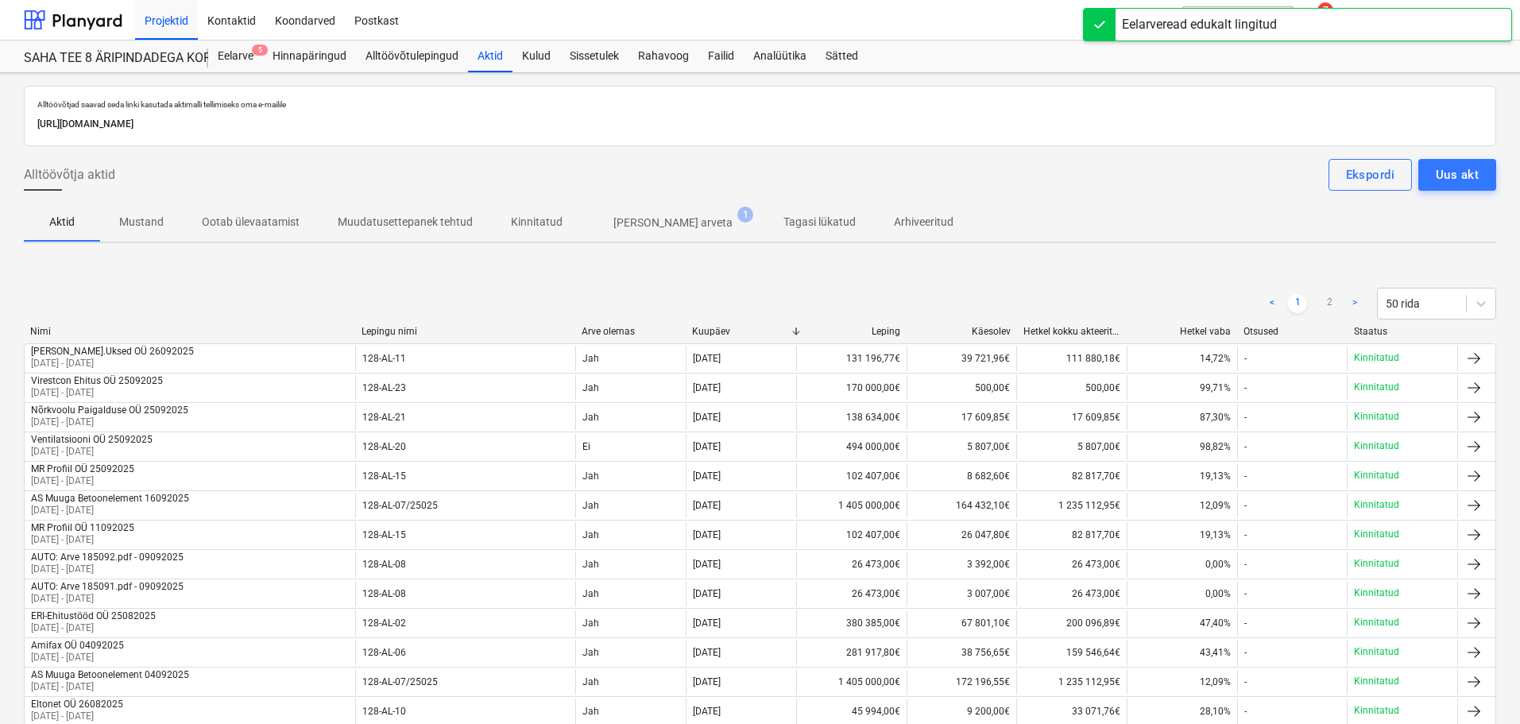
click at [627, 223] on p "[PERSON_NAME] arveta" at bounding box center [672, 223] width 119 height 17
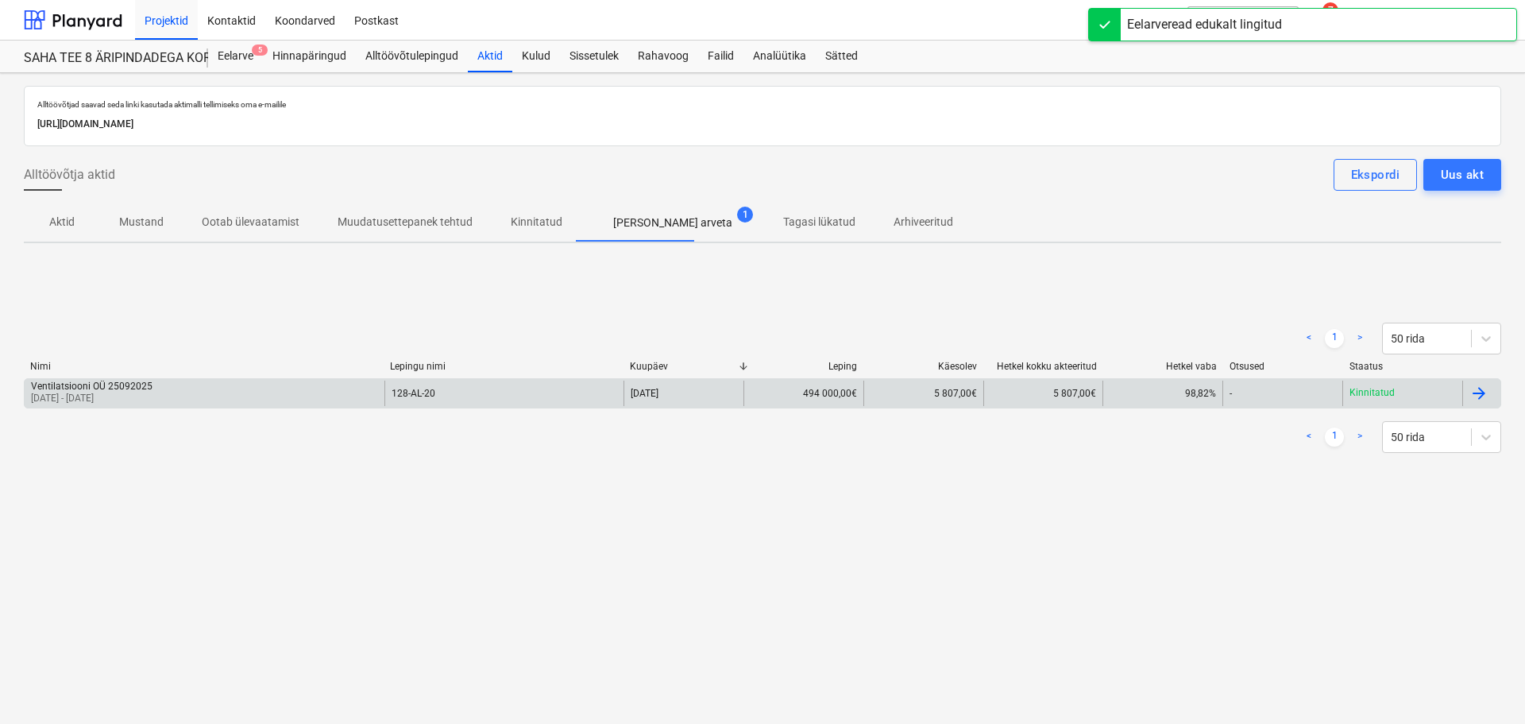
click at [60, 386] on div "Ventilatsiooni OÜ 25092025" at bounding box center [92, 386] width 122 height 11
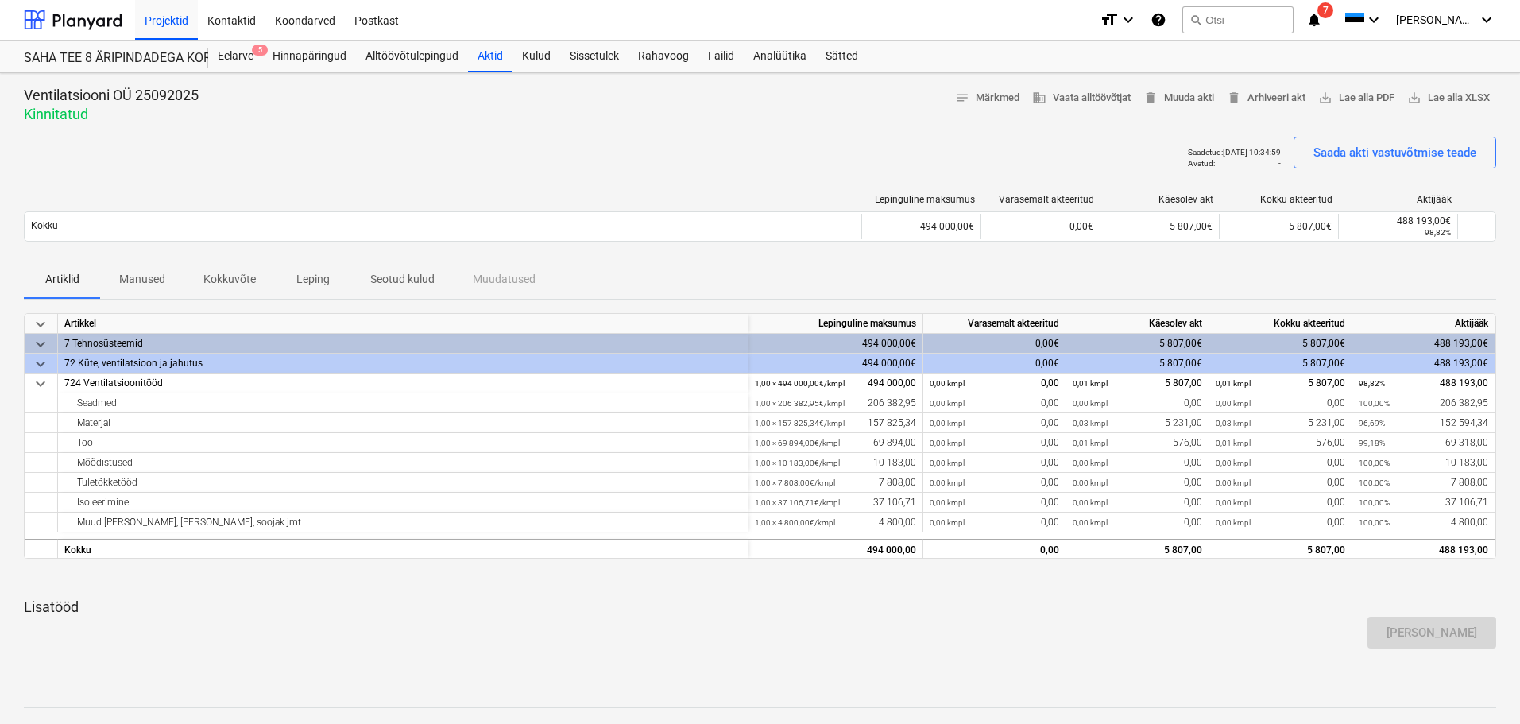
click at [399, 272] on p "Seotud kulud" at bounding box center [402, 279] width 64 height 17
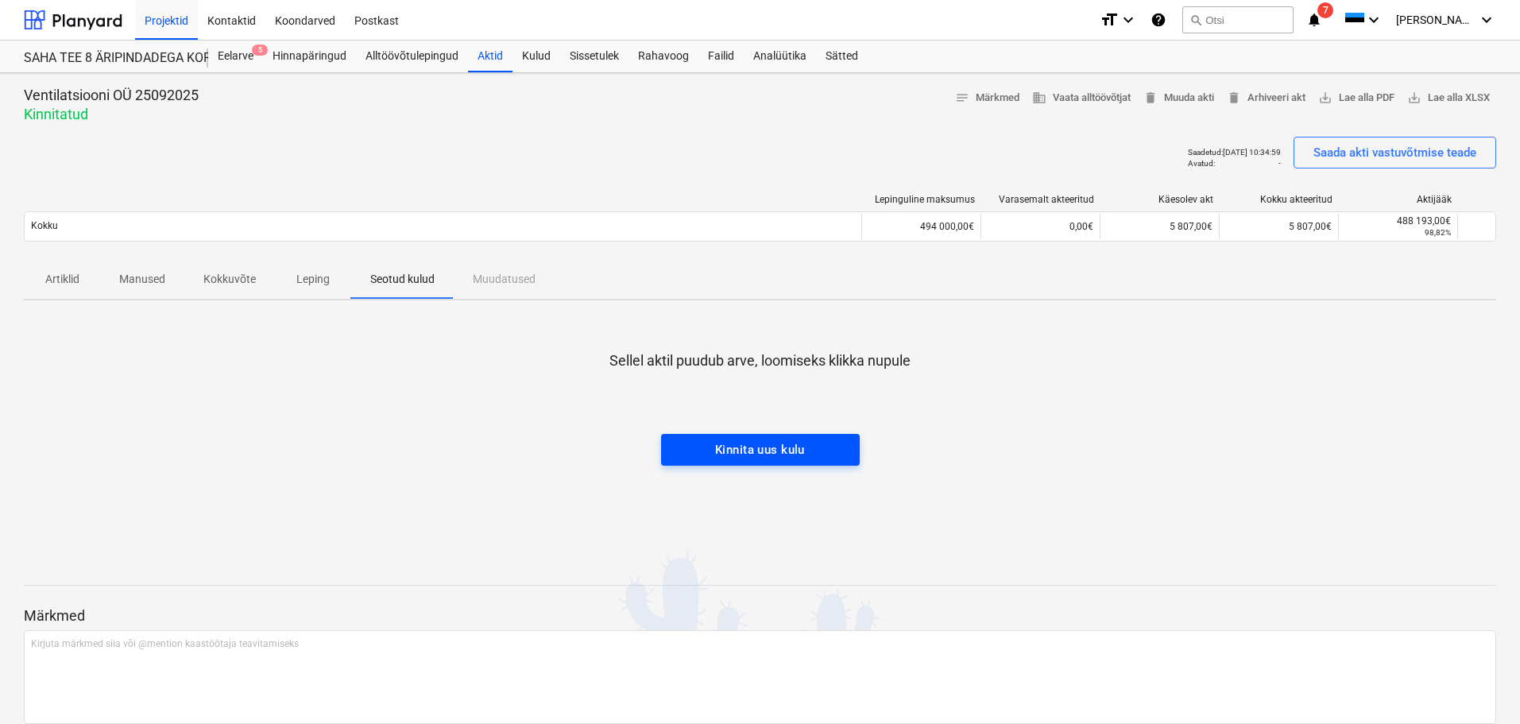
click at [767, 458] on div "Kinnita uus kulu" at bounding box center [760, 449] width 90 height 21
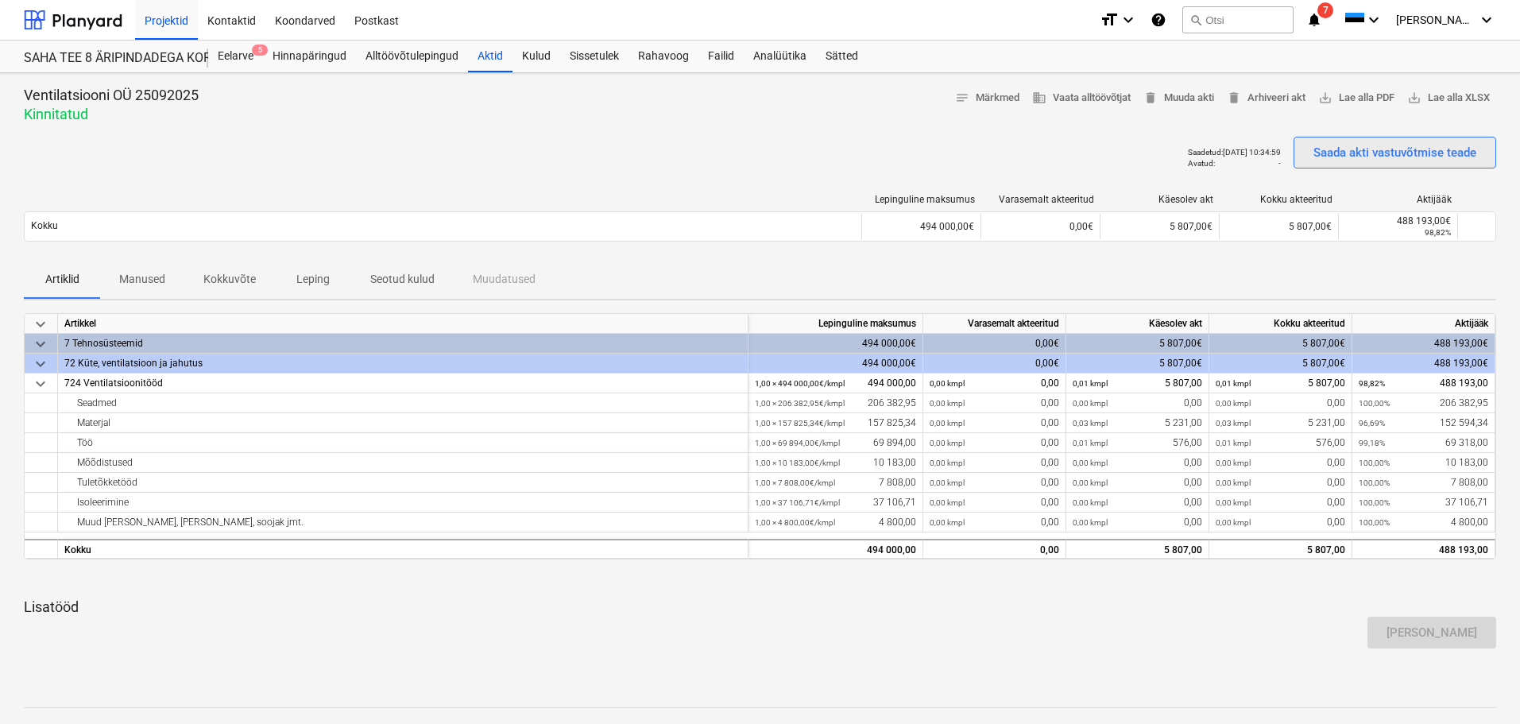
click at [1381, 157] on div "Saada akti vastuvõtmise teade" at bounding box center [1394, 152] width 163 height 21
